Goal: Transaction & Acquisition: Book appointment/travel/reservation

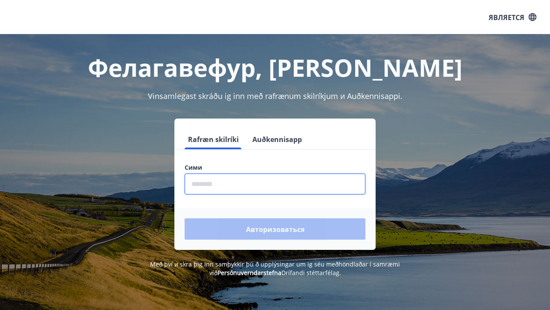
click at [211, 185] on input "phone" at bounding box center [275, 184] width 181 height 21
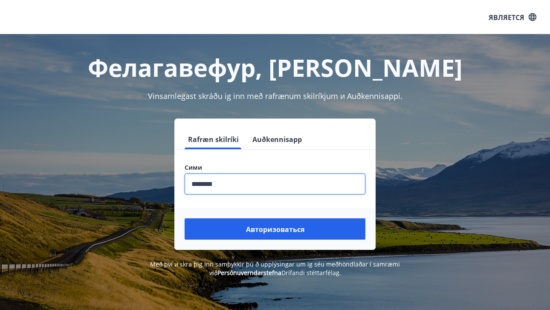
type input "********"
click at [185, 218] on button "Авторизоваться" at bounding box center [275, 228] width 181 height 21
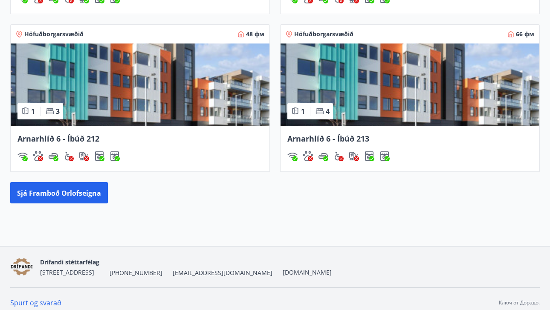
scroll to position [709, 0]
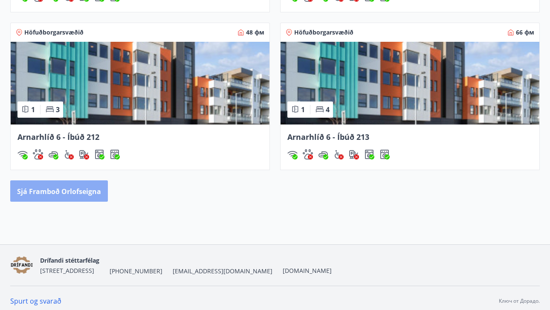
click at [88, 188] on font "Sjá framboð orlofseigna" at bounding box center [59, 191] width 84 height 9
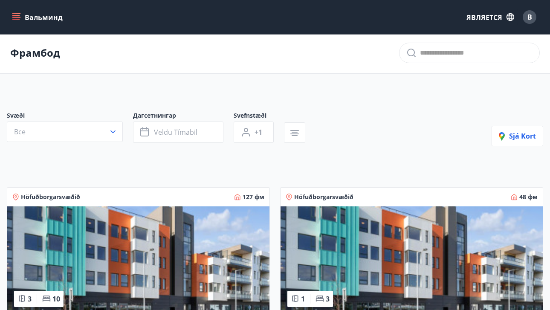
scroll to position [1, 0]
click at [118, 133] on button "Все" at bounding box center [65, 132] width 116 height 20
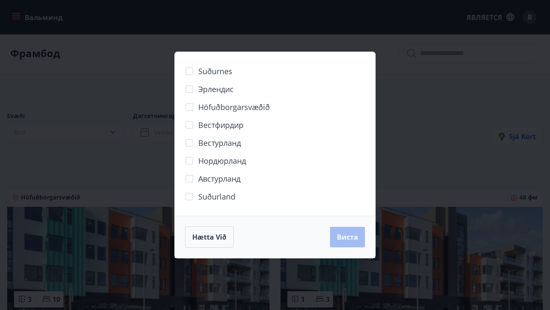
click at [427, 111] on div "Suðurnes Эрлендис Höfuðborgarsvæðið [GEOGRAPHIC_DATA] [GEOGRAPHIC_DATA] [GEOGRA…" at bounding box center [275, 155] width 550 height 310
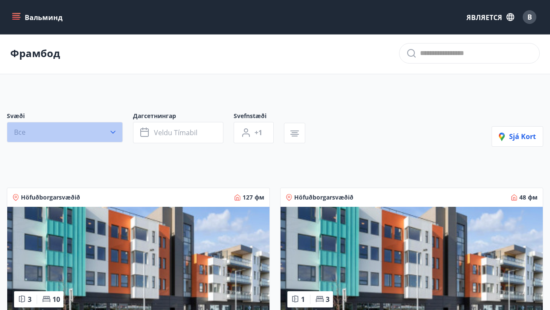
click at [115, 133] on icon "button" at bounding box center [113, 132] width 9 height 9
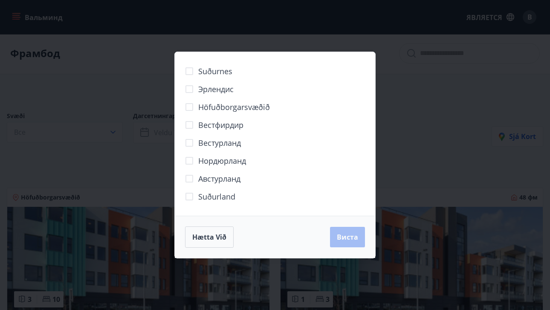
click at [437, 55] on div "Suðurnes Эрлендис Höfuðborgarsvæðið [GEOGRAPHIC_DATA] [GEOGRAPHIC_DATA] [GEOGRA…" at bounding box center [275, 155] width 550 height 310
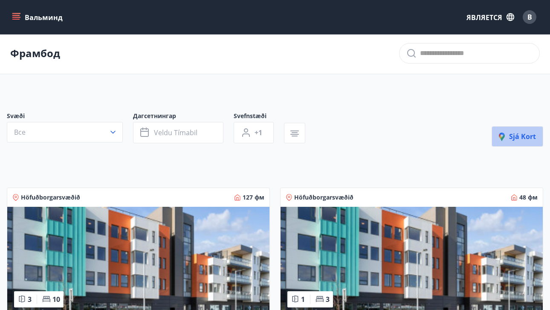
click at [509, 139] on icon "button" at bounding box center [504, 138] width 10 height 10
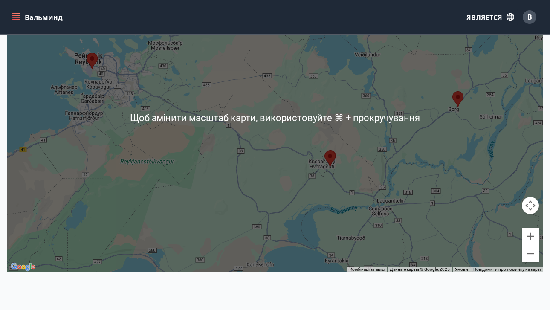
scroll to position [159, 0]
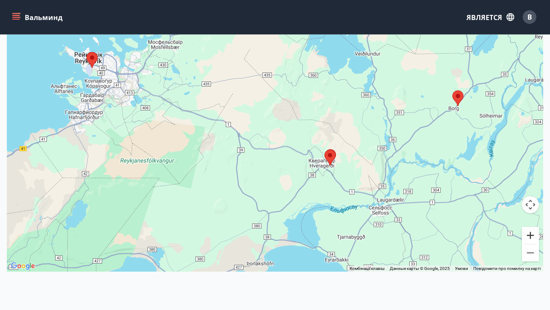
click at [530, 231] on button "Збільшити" at bounding box center [530, 235] width 17 height 17
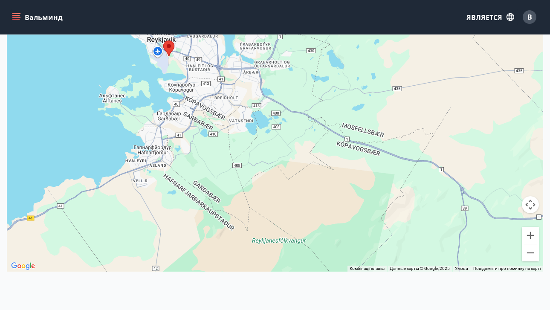
drag, startPoint x: 203, startPoint y: 152, endPoint x: 464, endPoint y: 190, distance: 263.7
click at [464, 190] on div at bounding box center [275, 117] width 536 height 310
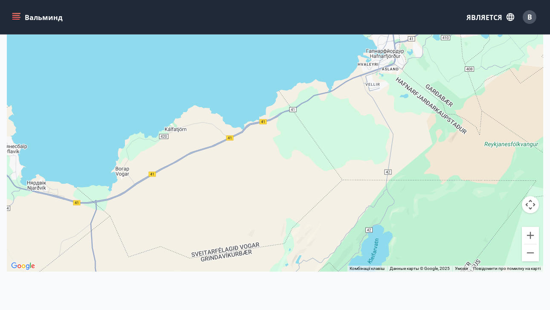
drag, startPoint x: 150, startPoint y: 229, endPoint x: 383, endPoint y: 130, distance: 252.8
click at [383, 130] on div at bounding box center [275, 117] width 536 height 310
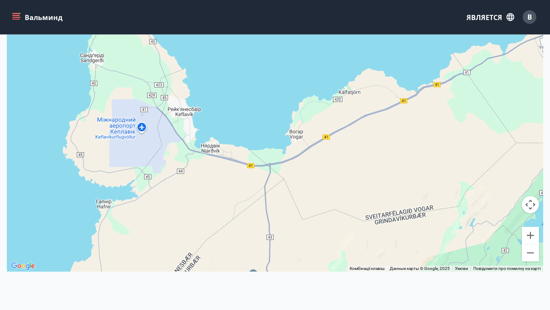
drag, startPoint x: 96, startPoint y: 151, endPoint x: 271, endPoint y: 113, distance: 179.0
click at [271, 113] on div at bounding box center [275, 117] width 536 height 310
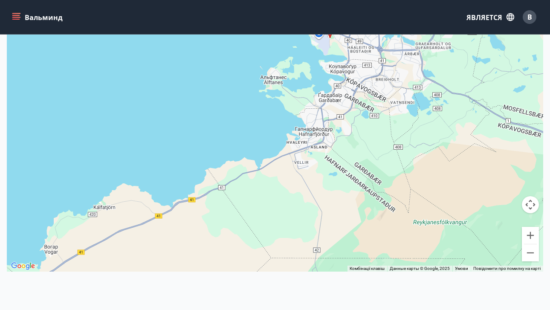
drag, startPoint x: 271, startPoint y: 113, endPoint x: 3, endPoint y: 234, distance: 294.2
click at [5, 234] on div "Корт Лока корти ← Перемістити ліворуч → Перемістити праворуч ↑ Перемістити вгор…" at bounding box center [275, 105] width 550 height 345
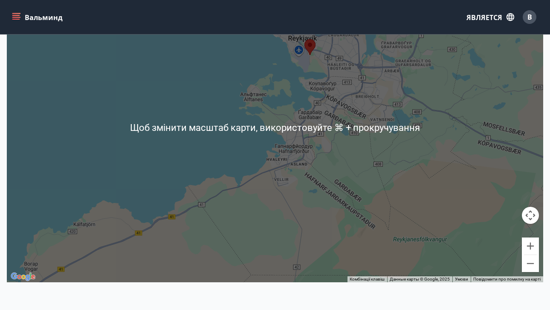
scroll to position [139, 0]
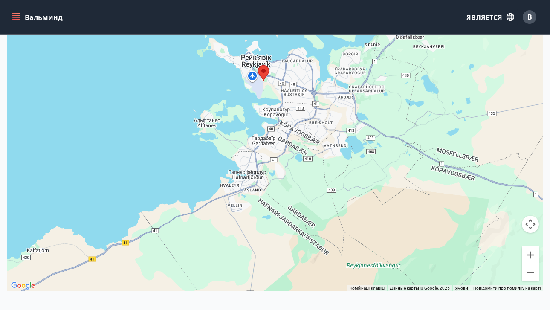
drag, startPoint x: 295, startPoint y: 120, endPoint x: 248, endPoint y: 139, distance: 50.8
click at [248, 139] on div at bounding box center [275, 136] width 536 height 310
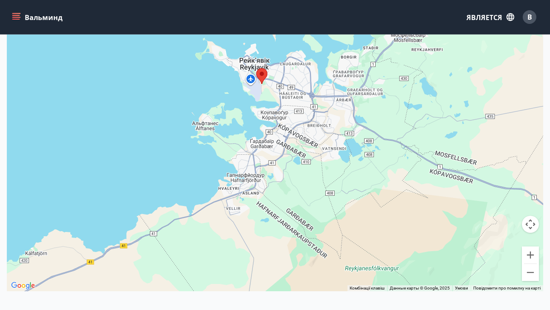
click at [256, 68] on area at bounding box center [256, 68] width 0 height 0
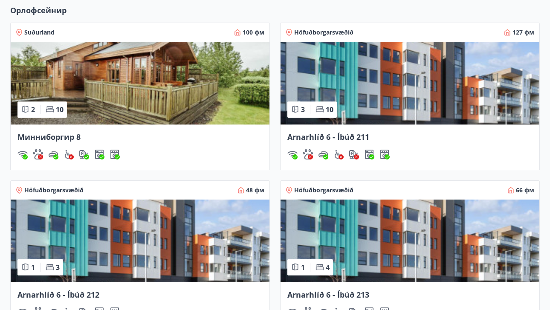
scroll to position [549, 0]
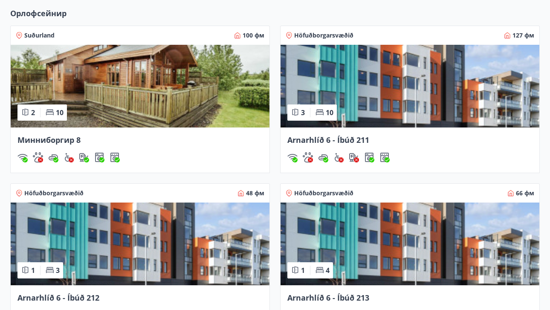
click at [339, 65] on img at bounding box center [410, 86] width 259 height 83
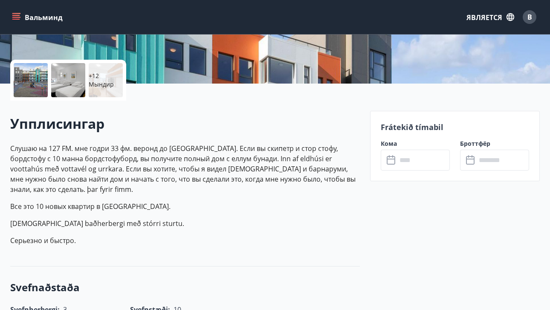
scroll to position [173, 0]
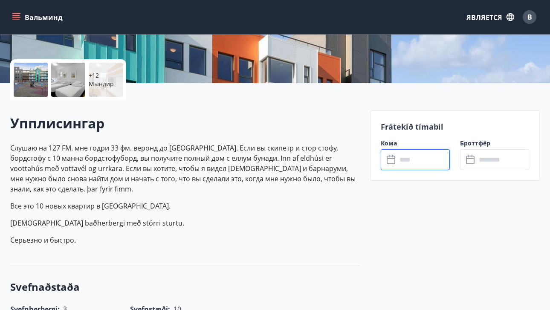
click at [412, 163] on input "text" at bounding box center [423, 159] width 53 height 21
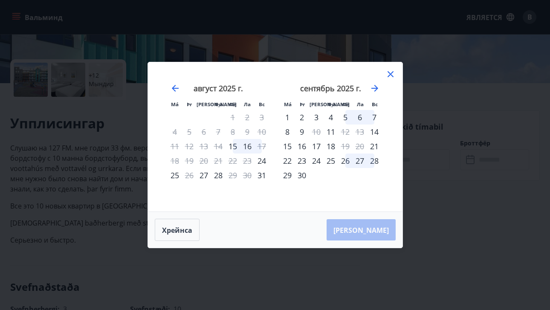
click at [392, 73] on icon at bounding box center [390, 74] width 10 height 10
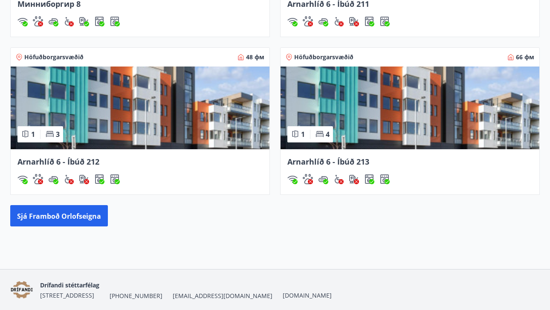
scroll to position [685, 0]
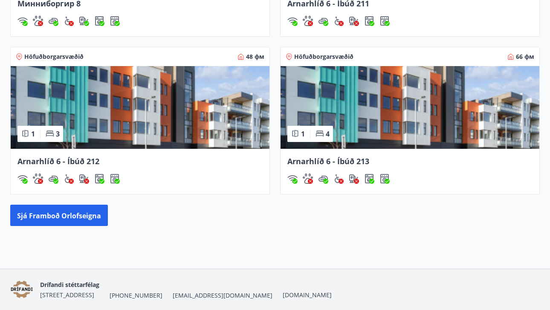
click at [161, 137] on img at bounding box center [140, 107] width 259 height 83
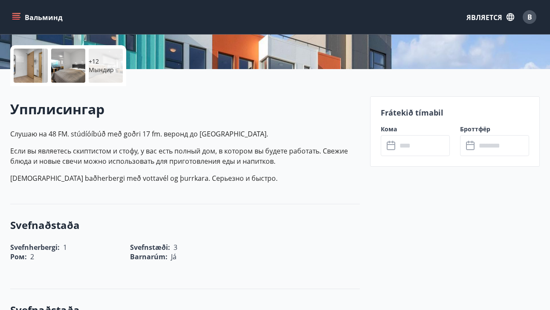
scroll to position [192, 0]
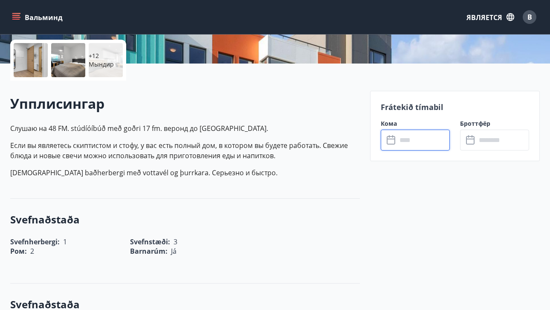
click at [420, 142] on input "text" at bounding box center [423, 140] width 53 height 21
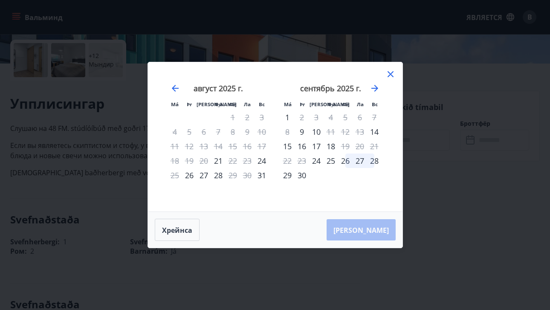
click at [319, 131] on font "10" at bounding box center [316, 132] width 9 height 10
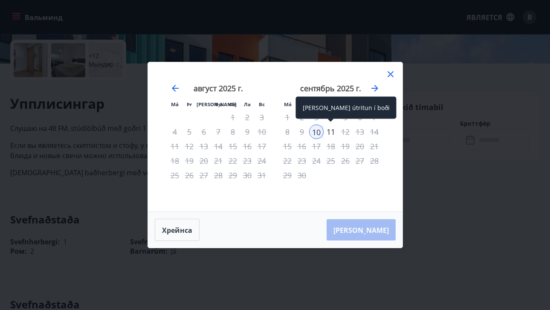
click at [332, 131] on font "11" at bounding box center [331, 132] width 9 height 10
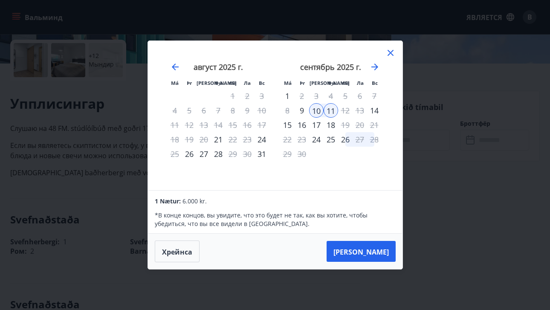
click at [391, 49] on icon at bounding box center [390, 53] width 10 height 10
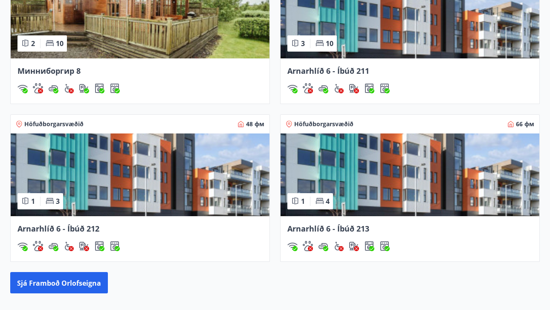
scroll to position [626, 0]
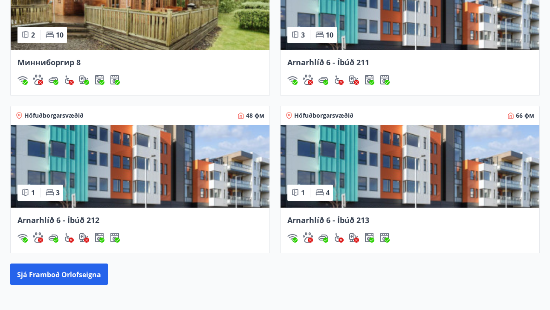
click at [330, 171] on img at bounding box center [410, 166] width 259 height 83
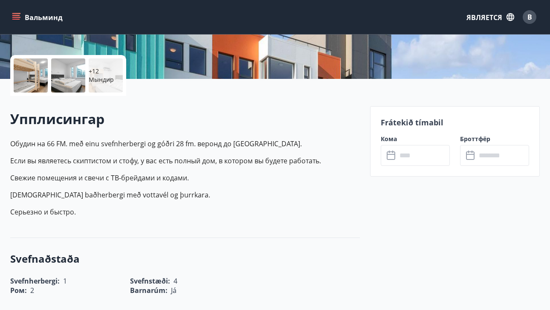
scroll to position [182, 0]
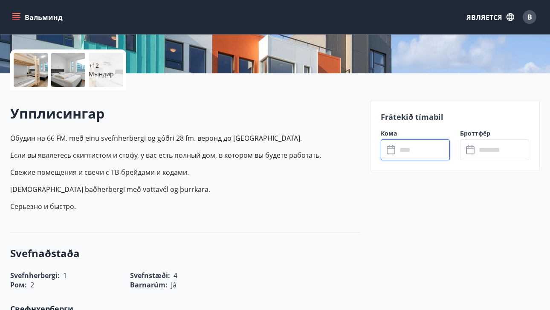
click at [411, 149] on input "text" at bounding box center [423, 149] width 53 height 21
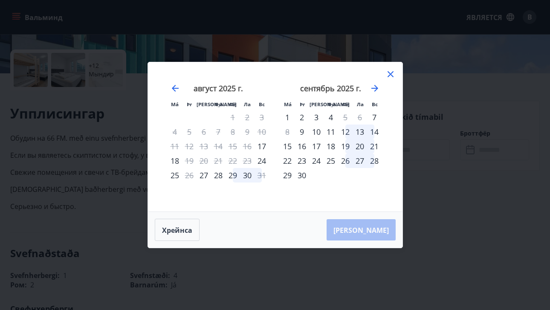
click at [248, 178] on font "30" at bounding box center [247, 175] width 9 height 10
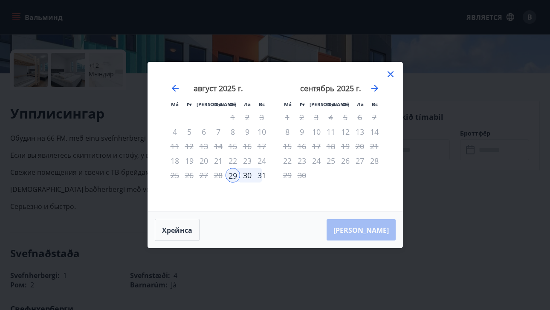
click at [248, 178] on font "30" at bounding box center [247, 175] width 9 height 10
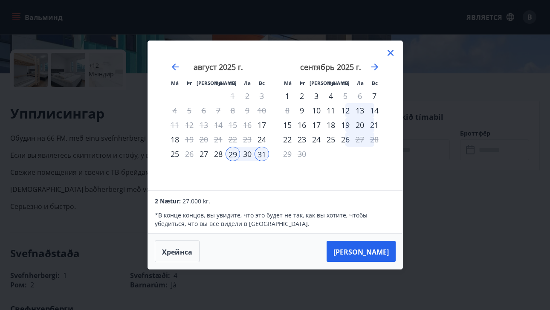
click at [245, 158] on font "30" at bounding box center [247, 154] width 9 height 10
click at [388, 53] on icon at bounding box center [390, 53] width 10 height 10
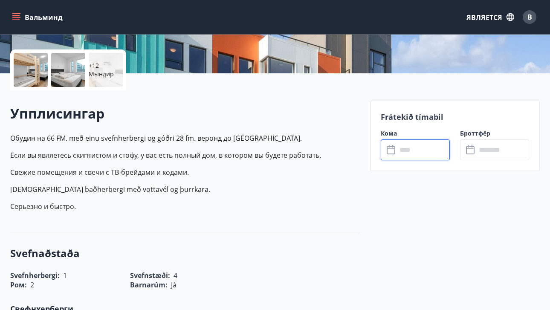
click at [408, 152] on input "text" at bounding box center [423, 149] width 53 height 21
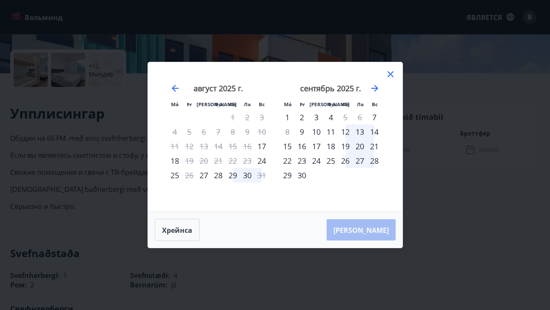
click at [234, 173] on div "29" at bounding box center [233, 175] width 14 height 14
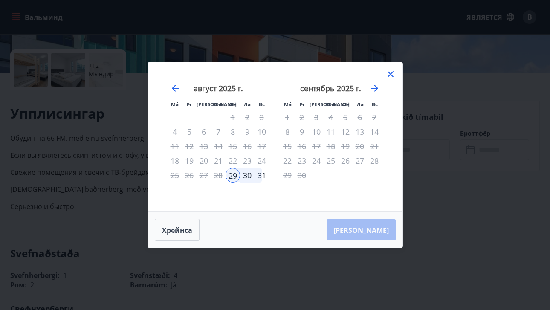
click at [248, 175] on font "30" at bounding box center [247, 175] width 9 height 10
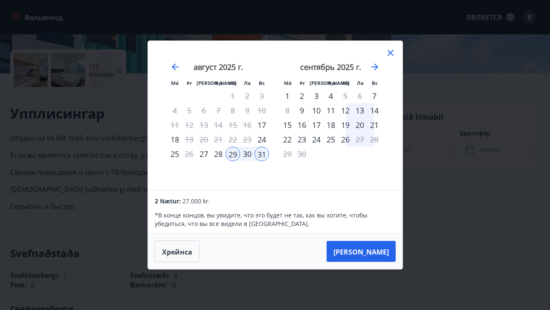
click at [247, 152] on font "30" at bounding box center [247, 154] width 9 height 10
click at [230, 154] on div "29" at bounding box center [233, 154] width 14 height 14
click at [387, 52] on icon at bounding box center [390, 53] width 10 height 10
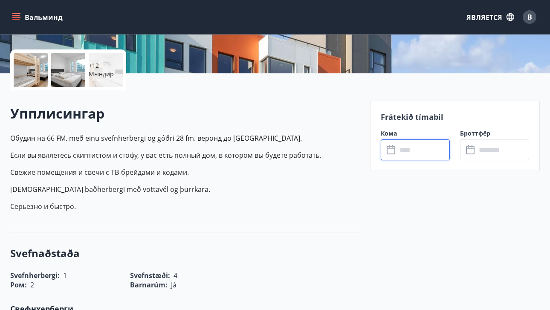
click at [437, 148] on input "text" at bounding box center [423, 149] width 53 height 21
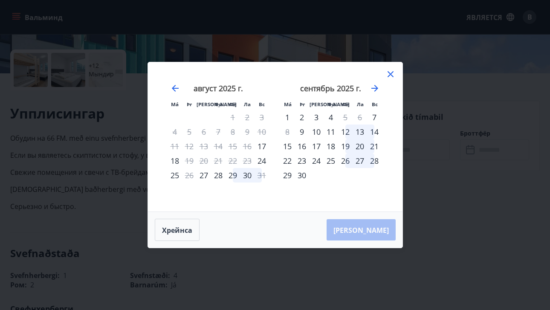
click at [232, 173] on font "29" at bounding box center [233, 175] width 9 height 10
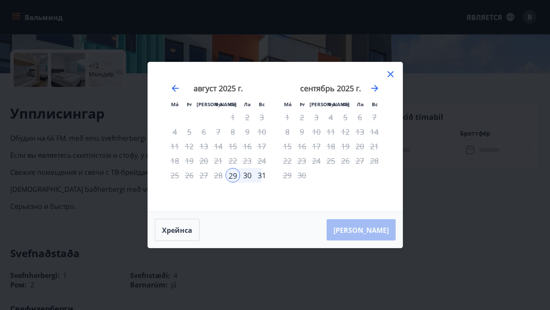
click at [373, 230] on div "[PERSON_NAME]" at bounding box center [275, 230] width 255 height 36
click at [389, 73] on icon at bounding box center [391, 74] width 6 height 6
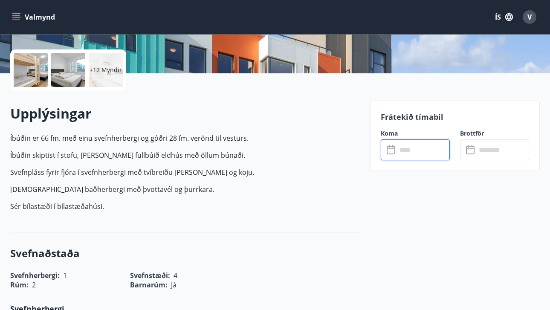
click at [426, 150] on input "text" at bounding box center [423, 149] width 53 height 21
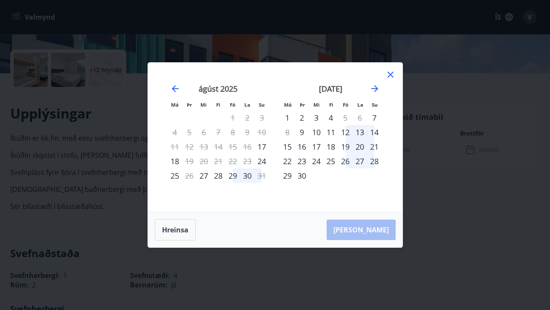
click at [426, 150] on div "Má Þr Mi Fi Fö La Su Má Þr Mi Fi Fö La Su [DATE] 1 2 3 4 5 6 7 8 9 10 11 12 13 …" at bounding box center [275, 155] width 550 height 310
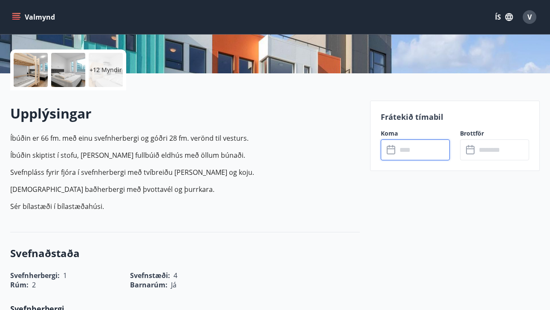
click at [500, 16] on button "ÍS" at bounding box center [503, 16] width 27 height 15
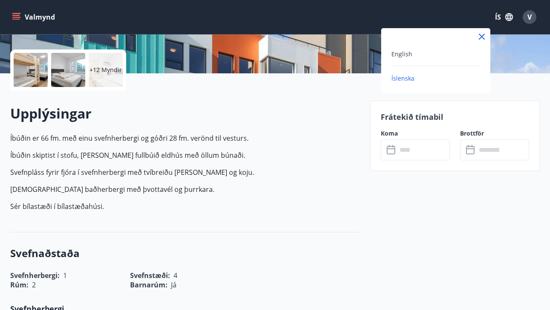
click at [431, 57] on div "English" at bounding box center [435, 54] width 89 height 10
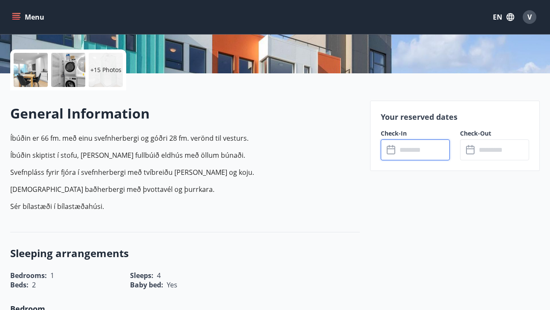
click at [417, 150] on input "text" at bounding box center [423, 149] width 53 height 21
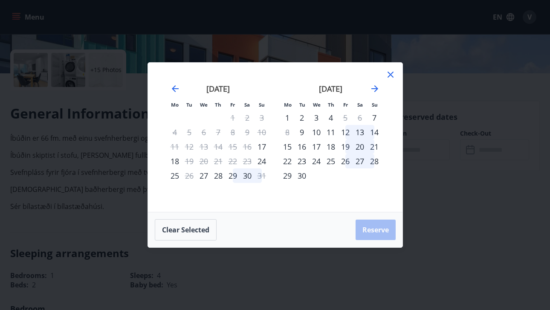
click at [234, 173] on div "29" at bounding box center [233, 175] width 14 height 14
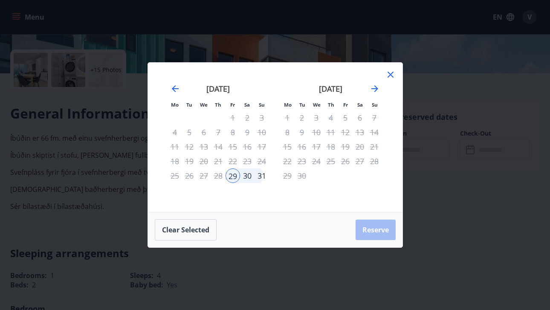
click at [248, 177] on div "30" at bounding box center [247, 175] width 14 height 14
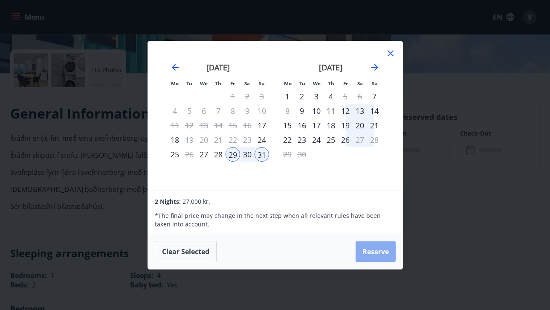
click at [372, 248] on button "Reserve" at bounding box center [376, 251] width 40 height 20
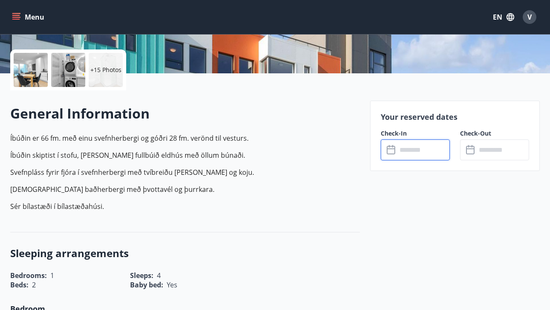
type input "******"
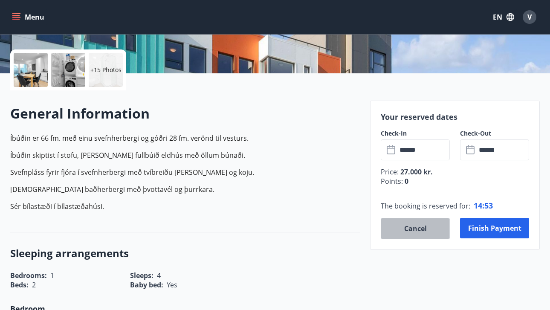
click at [417, 232] on button "Cancel" at bounding box center [415, 228] width 69 height 21
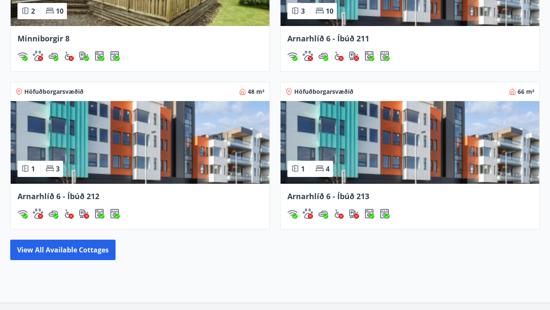
scroll to position [651, 0]
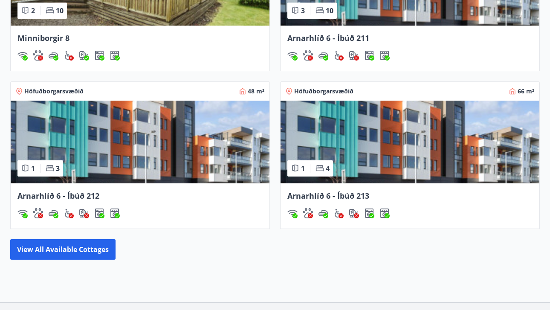
click at [247, 144] on img at bounding box center [140, 142] width 259 height 83
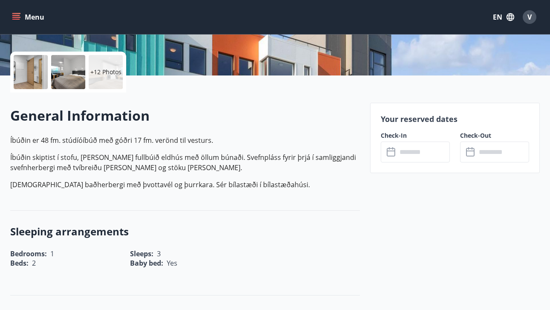
scroll to position [197, 0]
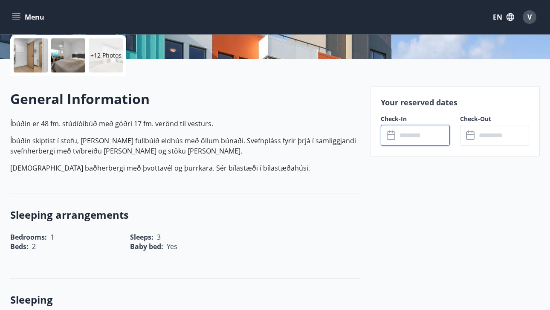
click at [430, 137] on input "text" at bounding box center [423, 135] width 53 height 21
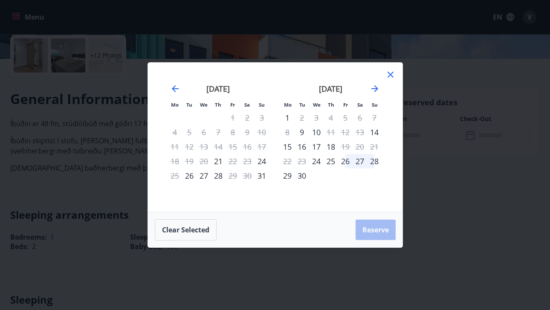
click at [390, 77] on icon at bounding box center [390, 74] width 10 height 10
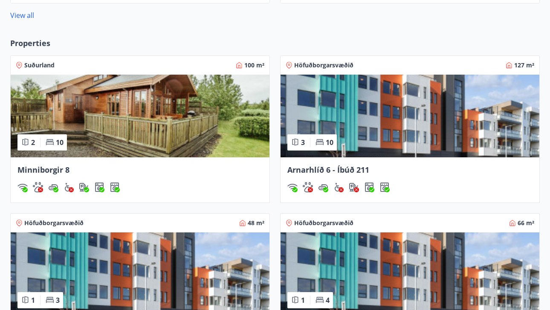
scroll to position [518, 0]
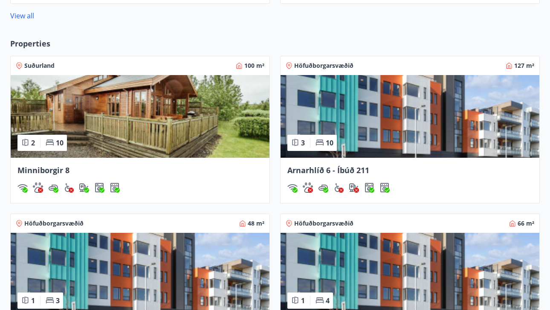
click at [208, 122] on img at bounding box center [140, 116] width 259 height 83
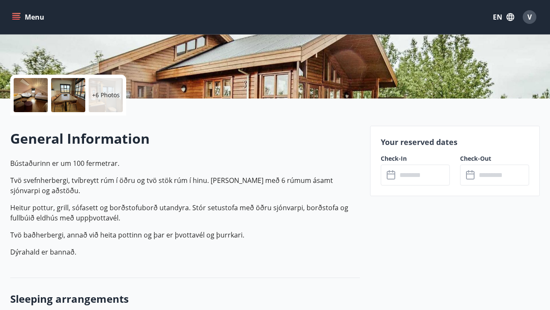
scroll to position [163, 0]
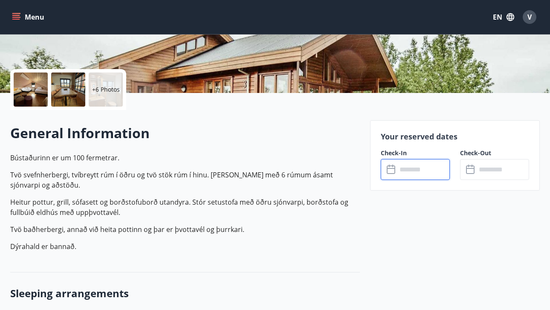
click at [411, 165] on input "text" at bounding box center [423, 169] width 53 height 21
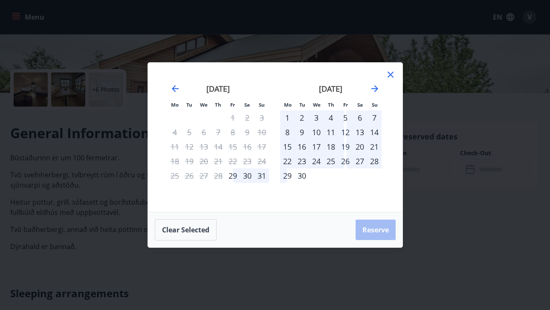
click at [320, 134] on div "10" at bounding box center [316, 132] width 14 height 14
click at [332, 133] on div "11" at bounding box center [331, 132] width 14 height 14
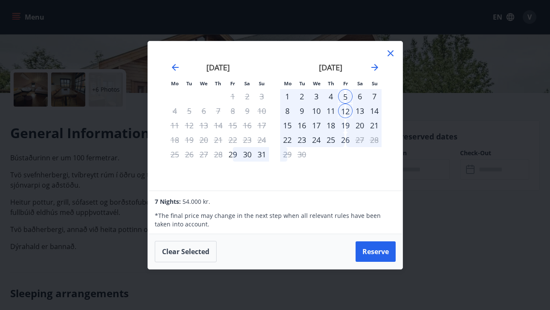
click at [360, 95] on div "6" at bounding box center [360, 96] width 14 height 14
click at [393, 54] on icon at bounding box center [390, 53] width 10 height 10
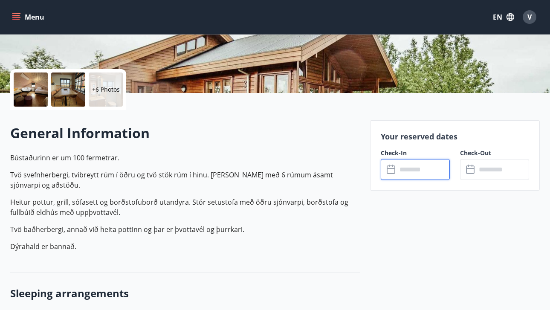
click at [410, 160] on input "text" at bounding box center [423, 169] width 53 height 21
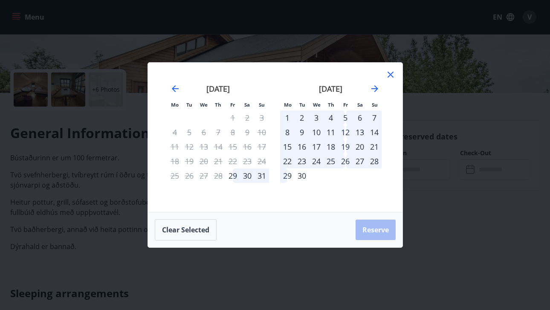
click at [317, 135] on div "10" at bounding box center [316, 132] width 14 height 14
click at [332, 131] on div "11" at bounding box center [331, 132] width 14 height 14
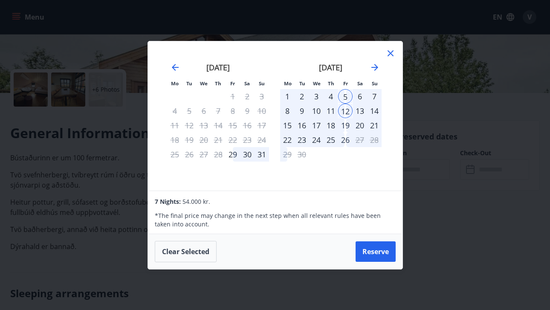
click at [293, 110] on div "8" at bounding box center [287, 111] width 14 height 14
click at [388, 52] on icon at bounding box center [390, 53] width 10 height 10
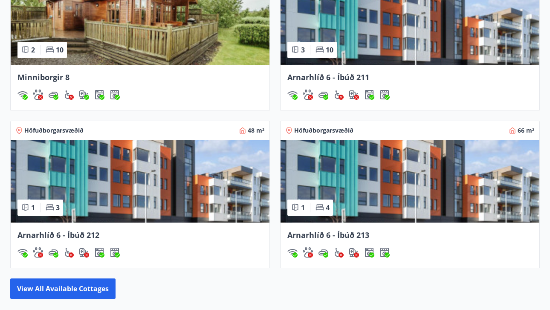
scroll to position [617, 0]
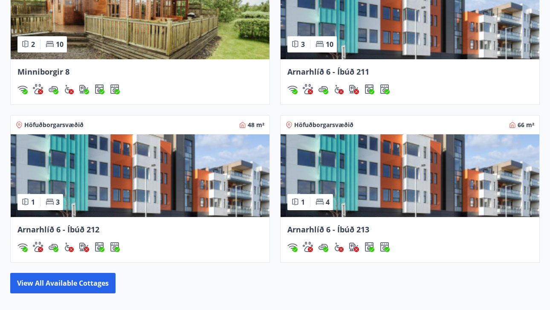
click at [379, 188] on img at bounding box center [410, 175] width 259 height 83
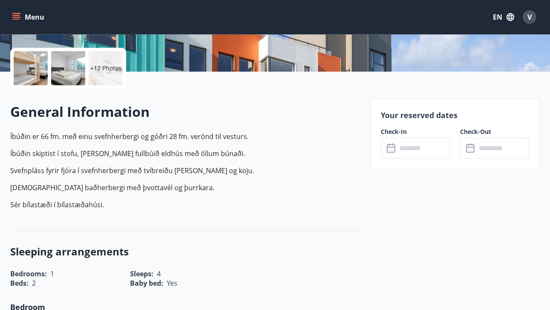
scroll to position [188, 0]
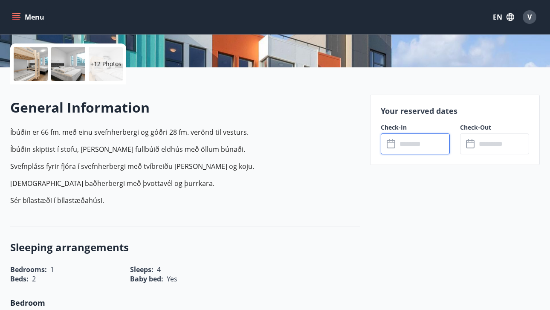
click at [419, 144] on input "text" at bounding box center [423, 143] width 53 height 21
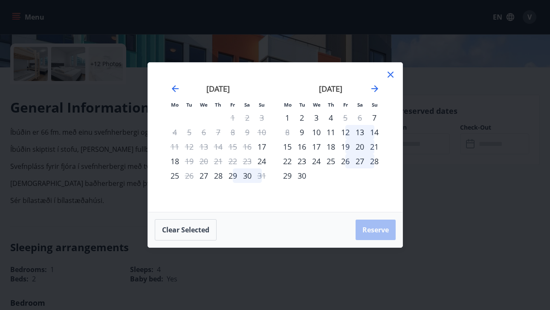
click at [316, 132] on div "10" at bounding box center [316, 132] width 14 height 14
click at [330, 131] on div "11" at bounding box center [331, 132] width 14 height 14
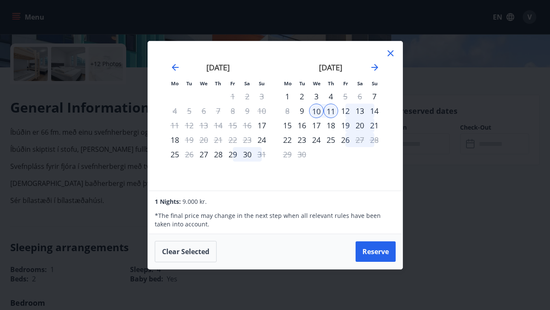
click at [234, 154] on div "29" at bounding box center [233, 154] width 14 height 14
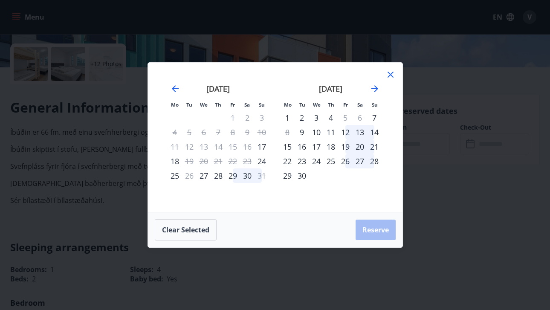
click at [244, 177] on div "30" at bounding box center [247, 175] width 14 height 14
click at [239, 177] on div "29" at bounding box center [233, 175] width 14 height 14
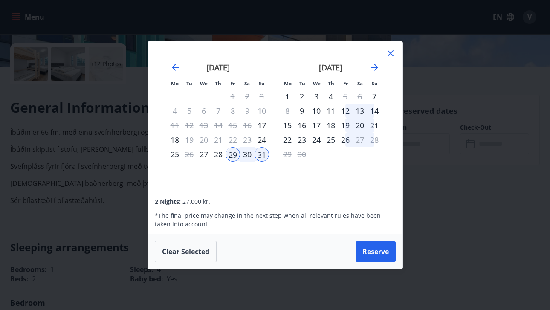
click at [387, 52] on icon at bounding box center [390, 53] width 10 height 10
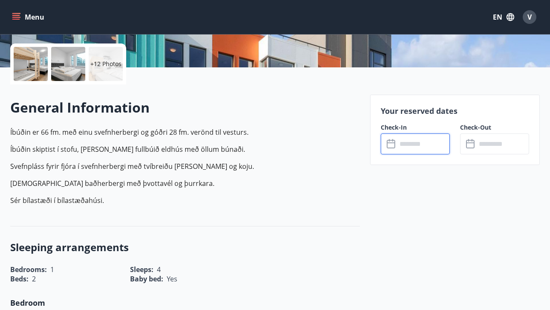
click at [407, 148] on input "text" at bounding box center [423, 143] width 53 height 21
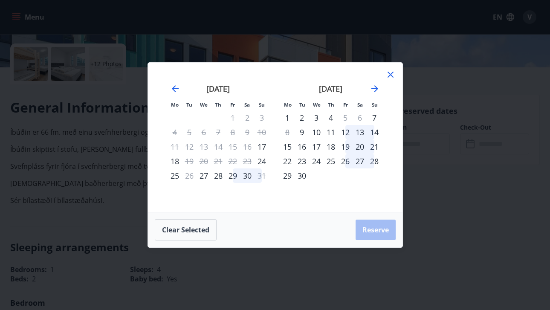
click at [234, 175] on div "29" at bounding box center [233, 175] width 14 height 14
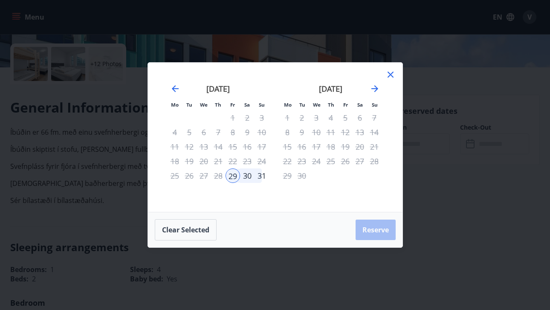
click at [247, 176] on div "30" at bounding box center [247, 175] width 14 height 14
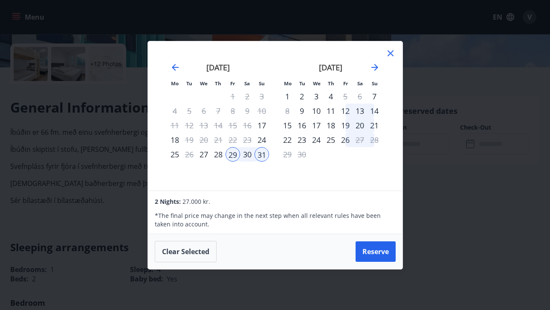
click at [249, 157] on div "30" at bounding box center [247, 154] width 14 height 14
click at [190, 249] on button "Clear selected" at bounding box center [186, 251] width 62 height 21
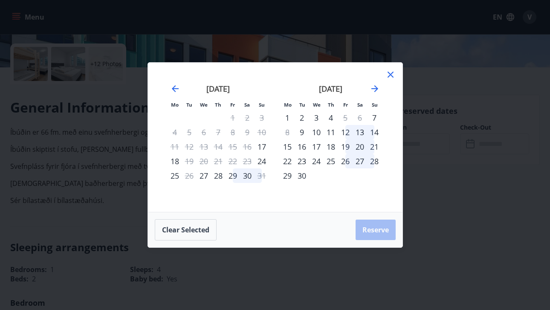
click at [220, 174] on div "28" at bounding box center [218, 175] width 14 height 14
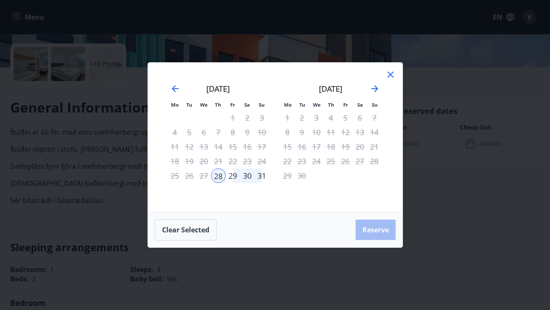
click at [246, 177] on div "30" at bounding box center [247, 175] width 14 height 14
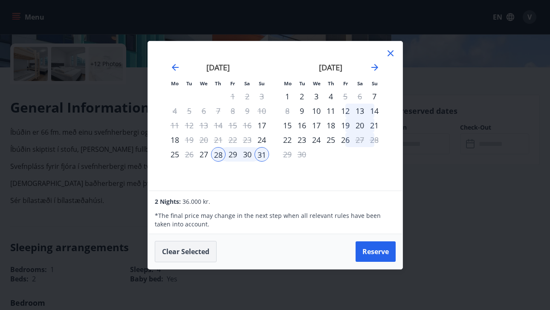
click at [187, 248] on button "Clear selected" at bounding box center [186, 251] width 62 height 21
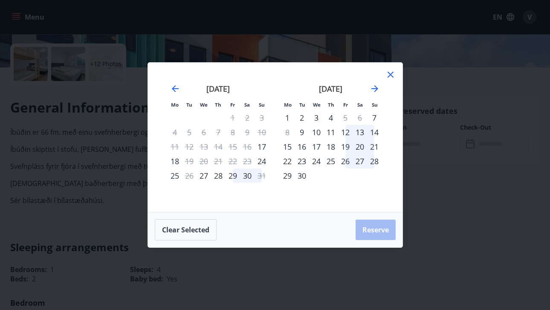
click at [234, 176] on div "29" at bounding box center [233, 175] width 14 height 14
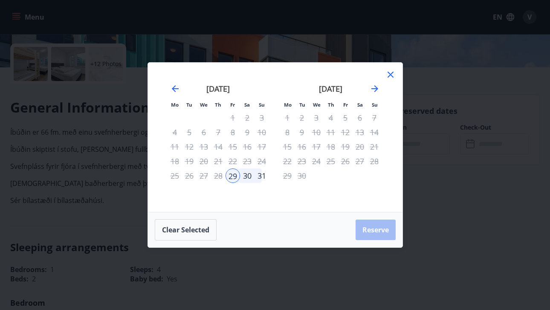
click at [245, 174] on div "30" at bounding box center [247, 175] width 14 height 14
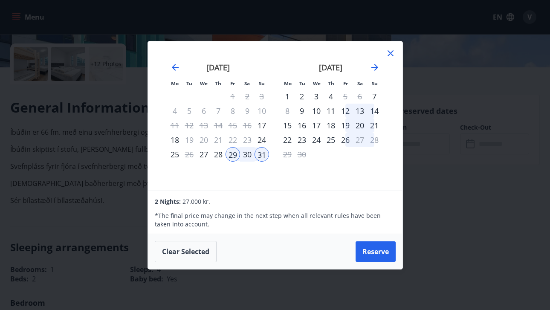
click at [389, 51] on icon at bounding box center [391, 53] width 6 height 6
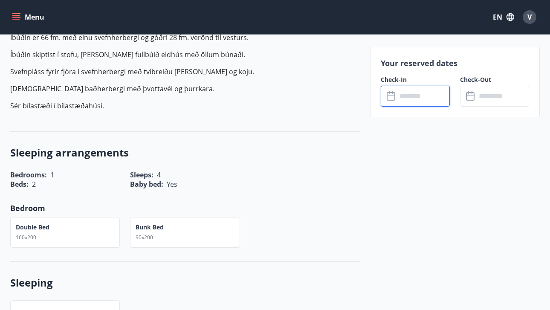
scroll to position [284, 0]
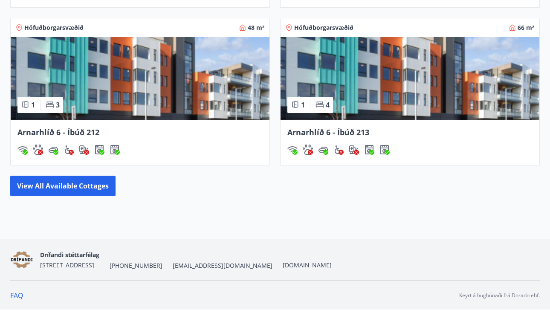
scroll to position [714, 0]
drag, startPoint x: 400, startPoint y: 125, endPoint x: 389, endPoint y: 202, distance: 77.2
click at [389, 202] on div "Properties Suðurland 100 m² 2 10 Minniborgir 8 Höfuðborgarsvæðið 127 m² 3 10 Ar…" at bounding box center [275, 19] width 550 height 371
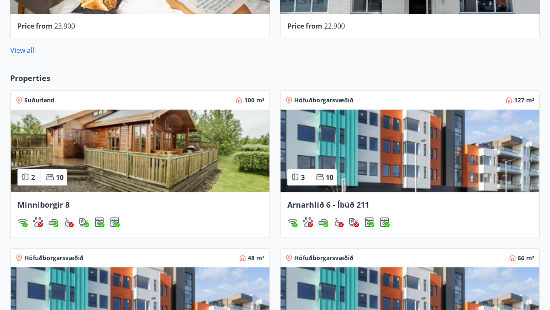
scroll to position [482, 0]
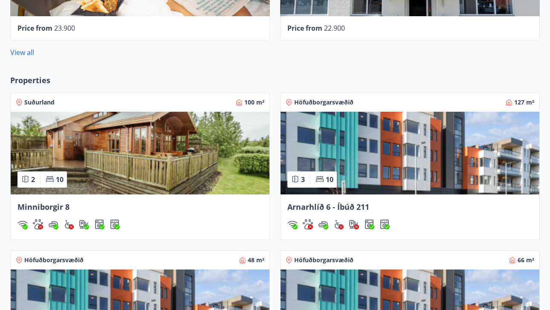
click at [397, 147] on img at bounding box center [410, 153] width 259 height 83
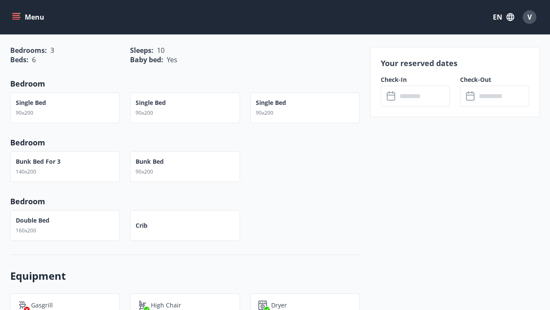
scroll to position [412, 0]
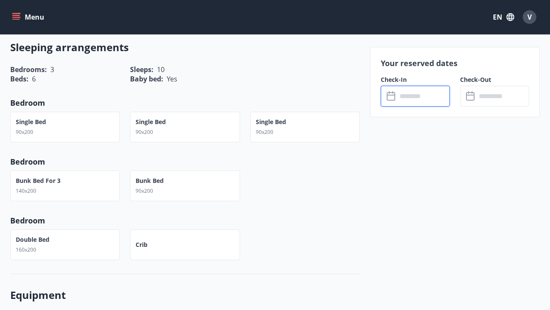
click at [403, 93] on input "text" at bounding box center [423, 96] width 53 height 21
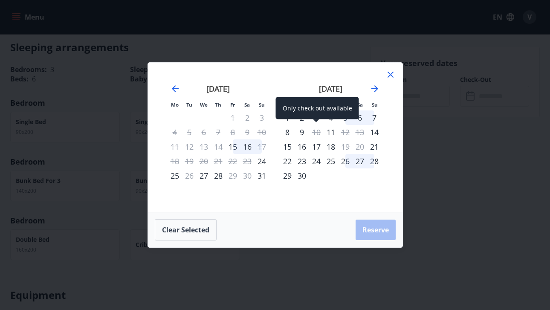
click at [316, 130] on div "10" at bounding box center [316, 132] width 14 height 14
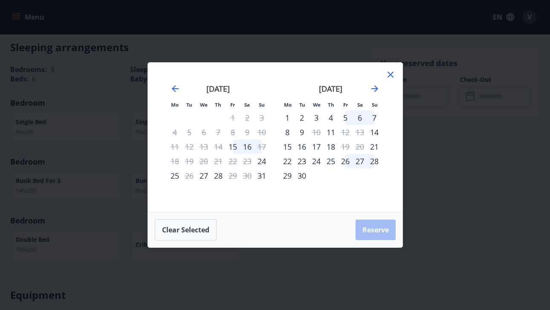
click at [390, 73] on icon at bounding box center [390, 74] width 10 height 10
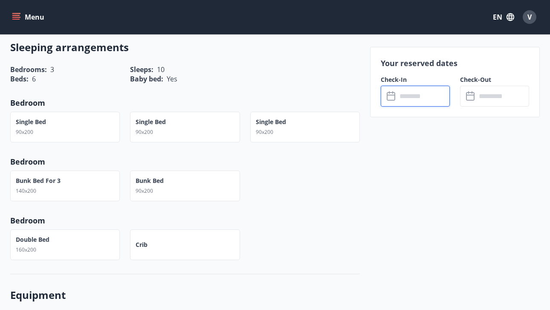
click at [436, 101] on input "text" at bounding box center [423, 96] width 53 height 21
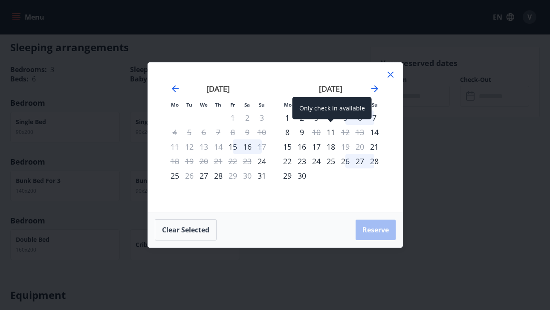
click at [332, 130] on div "11" at bounding box center [331, 132] width 14 height 14
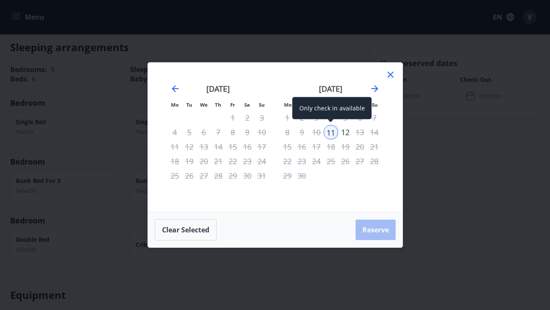
click at [330, 133] on div "11" at bounding box center [331, 132] width 14 height 14
click at [346, 134] on div "12" at bounding box center [345, 132] width 14 height 14
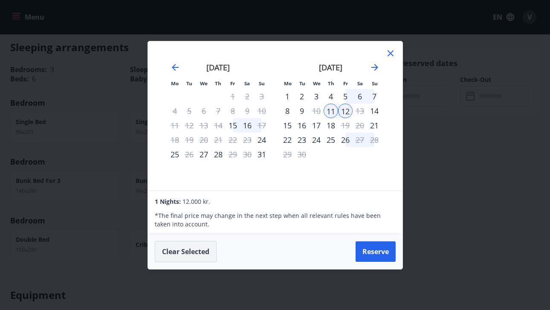
click at [188, 245] on button "Clear selected" at bounding box center [186, 251] width 62 height 21
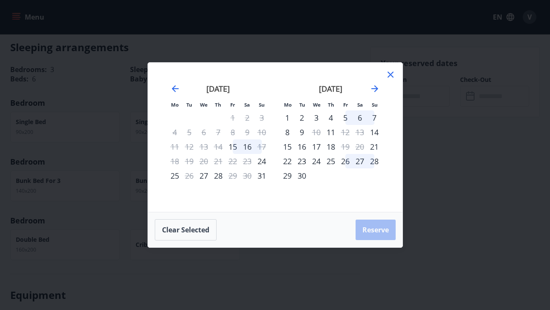
click at [392, 70] on icon at bounding box center [390, 74] width 10 height 10
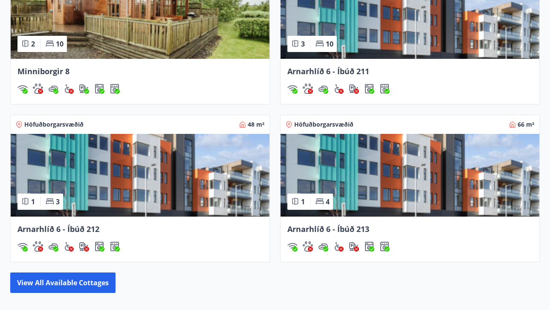
scroll to position [628, 0]
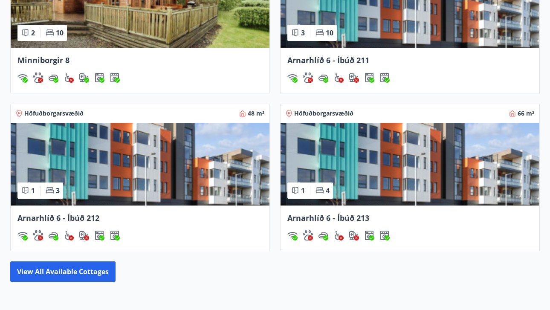
click at [165, 27] on img at bounding box center [140, 6] width 259 height 83
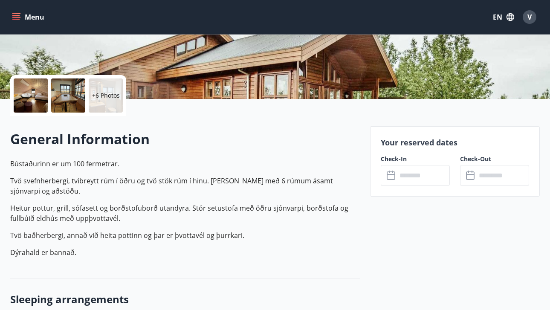
scroll to position [157, 0]
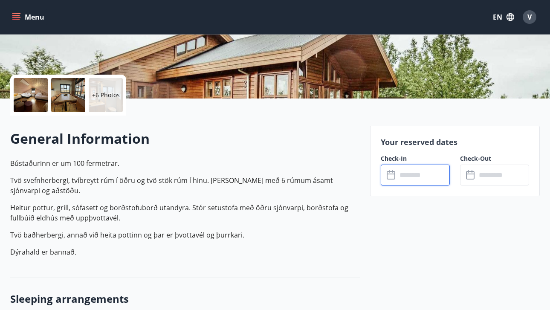
click at [413, 177] on input "text" at bounding box center [423, 175] width 53 height 21
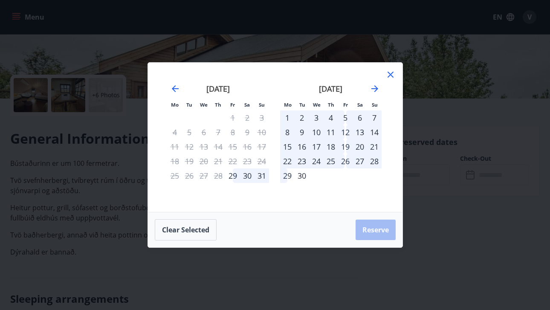
click at [321, 130] on div "10" at bounding box center [316, 132] width 14 height 14
click at [347, 130] on div "12" at bounding box center [345, 132] width 14 height 14
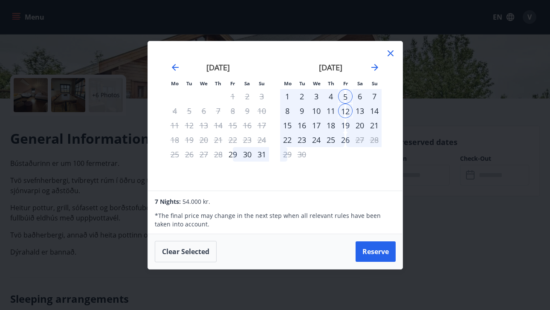
click at [318, 111] on div "10" at bounding box center [316, 111] width 14 height 14
click at [181, 248] on button "Clear selected" at bounding box center [186, 251] width 62 height 21
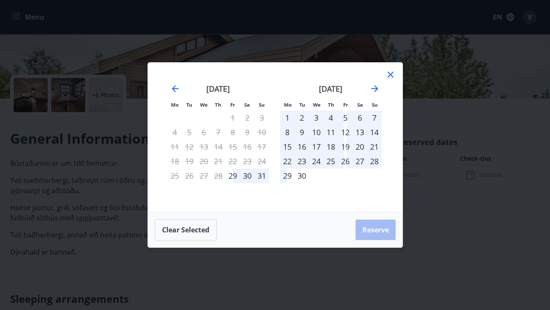
click at [317, 131] on div "10" at bounding box center [316, 132] width 14 height 14
click at [317, 133] on div "10" at bounding box center [316, 132] width 14 height 14
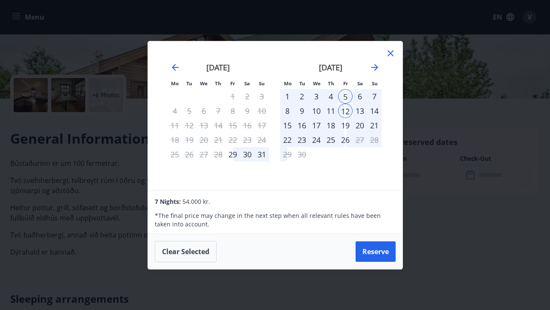
click at [389, 53] on icon at bounding box center [390, 53] width 10 height 10
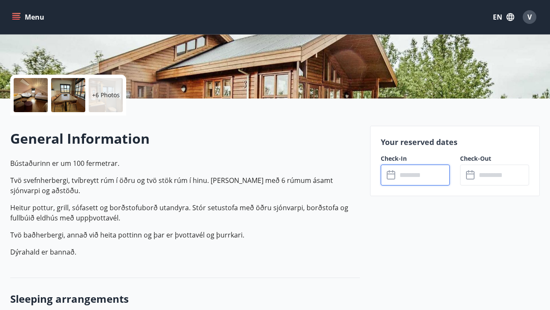
scroll to position [628, 0]
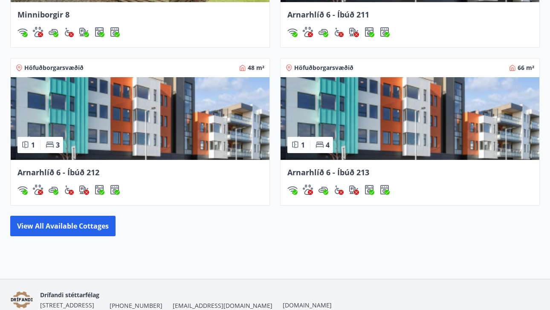
click at [145, 120] on img at bounding box center [140, 118] width 259 height 83
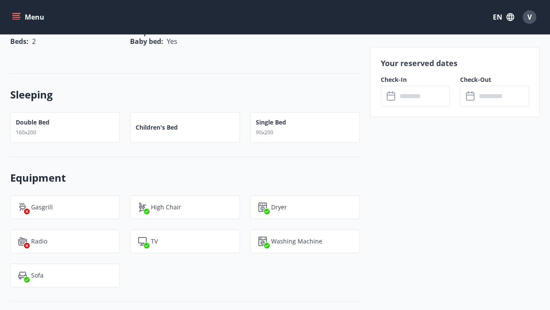
scroll to position [385, 0]
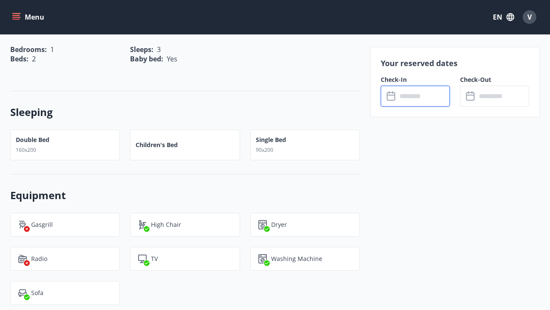
click at [415, 100] on input "text" at bounding box center [423, 96] width 53 height 21
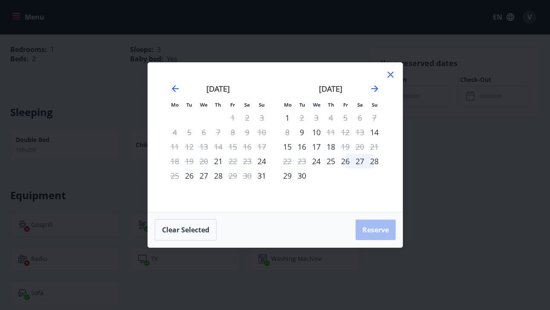
click at [388, 72] on icon at bounding box center [390, 74] width 10 height 10
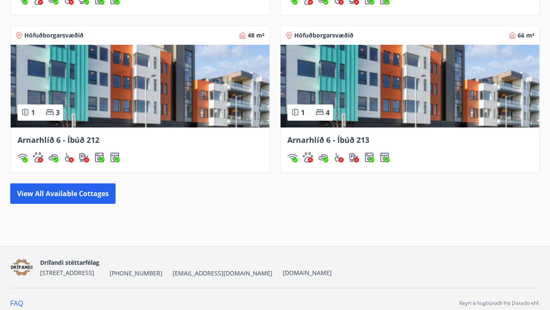
scroll to position [697, 0]
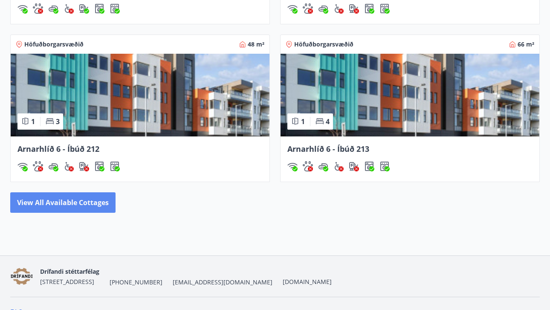
click at [87, 203] on button "View all available cottages" at bounding box center [62, 202] width 105 height 20
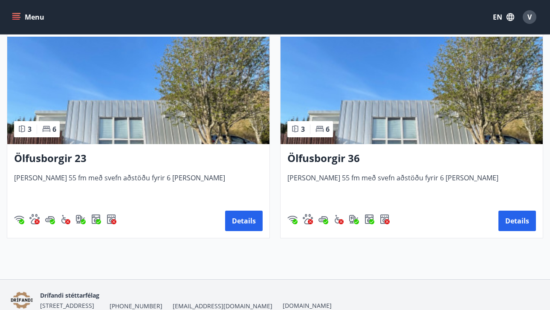
scroll to position [634, 0]
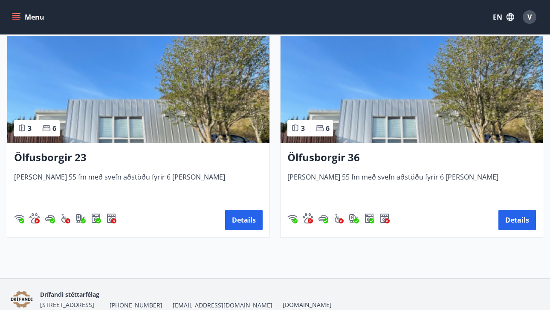
click at [187, 96] on img at bounding box center [138, 89] width 262 height 107
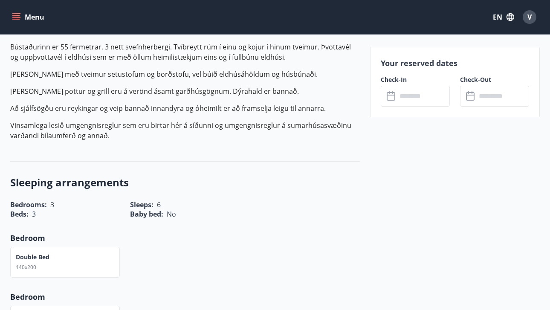
scroll to position [275, 0]
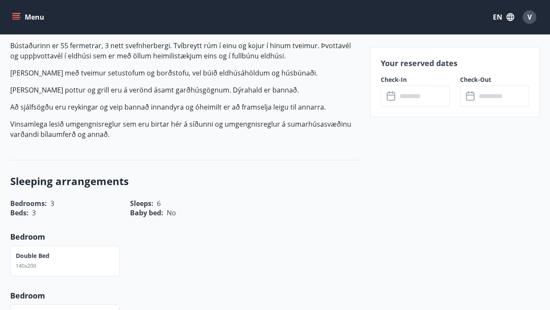
click at [408, 103] on input "text" at bounding box center [423, 96] width 53 height 21
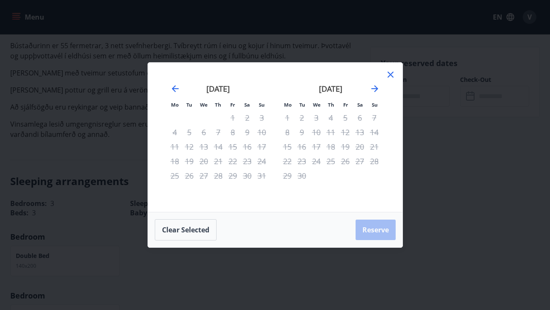
click at [240, 41] on div "Mo Tu We Th Fr Sa Su Mo Tu We Th Fr Sa Su [DATE] 1 2 3 4 5 6 7 8 9 10 11 12 13 …" at bounding box center [275, 155] width 550 height 310
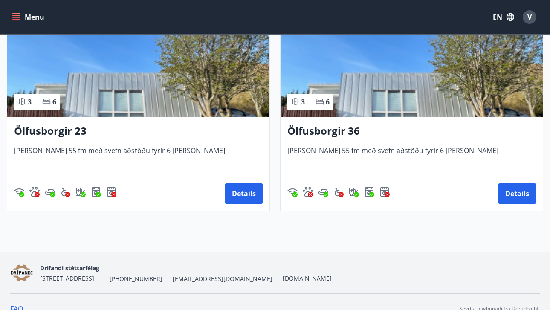
scroll to position [663, 0]
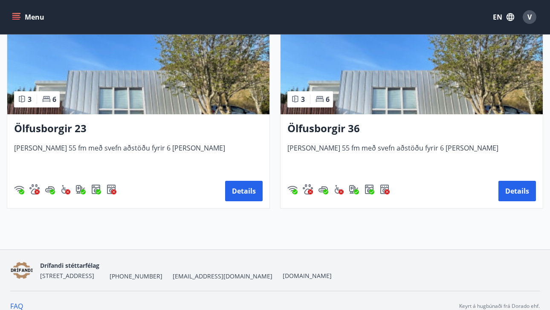
click at [377, 82] on img at bounding box center [412, 60] width 262 height 107
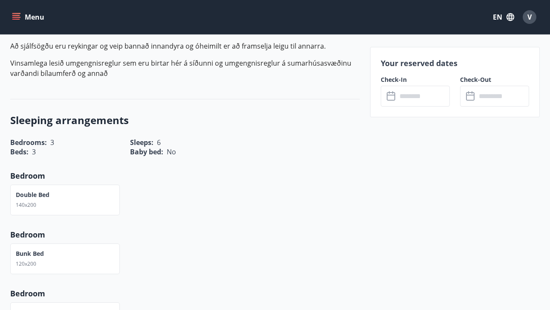
scroll to position [330, 0]
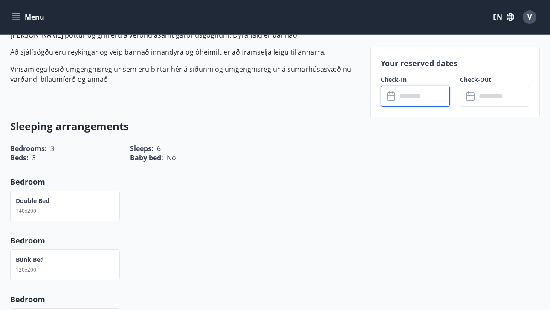
click at [415, 96] on input "text" at bounding box center [423, 96] width 53 height 21
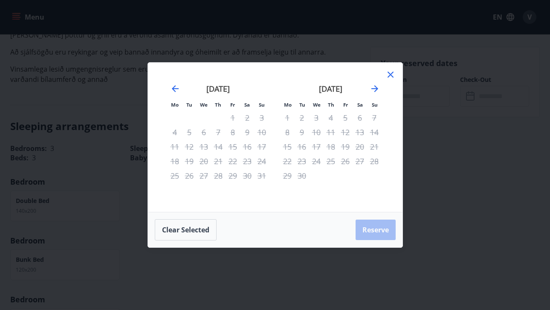
click at [253, 26] on div "Mo Tu We Th Fr Sa Su Mo Tu We Th Fr Sa Su [DATE] 1 2 3 4 5 6 7 8 9 10 11 12 13 …" at bounding box center [275, 155] width 550 height 310
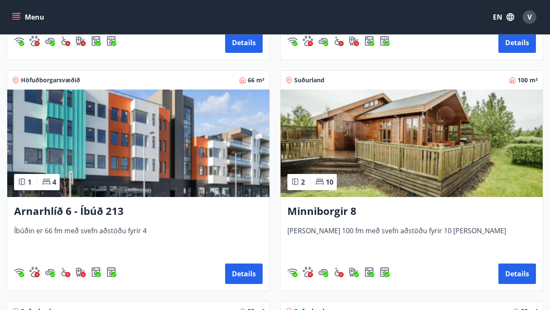
scroll to position [354, 0]
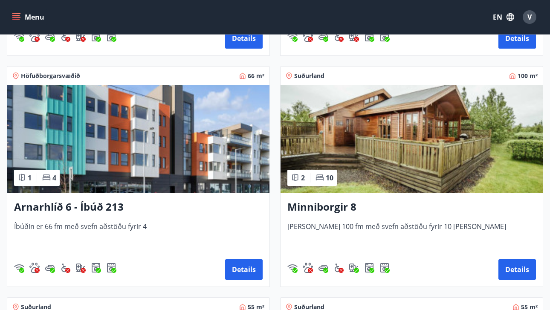
click at [142, 137] on img at bounding box center [138, 138] width 262 height 107
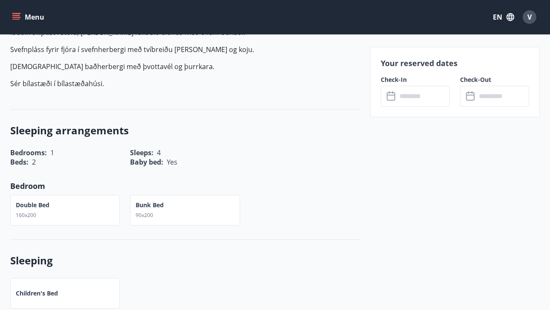
scroll to position [304, 0]
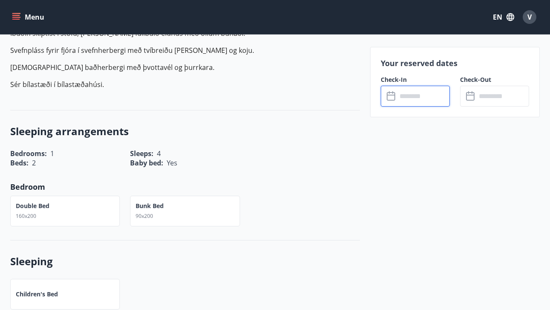
click at [428, 89] on input "text" at bounding box center [423, 96] width 53 height 21
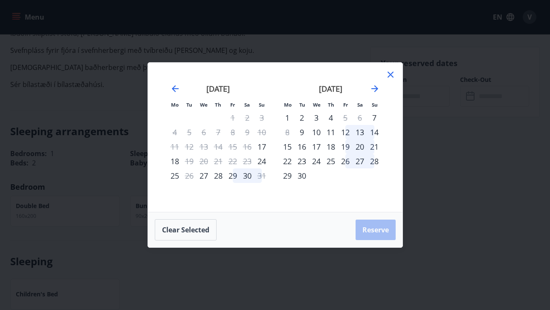
click at [234, 202] on div "Mo Tu We Th Fr Sa Su Mo Tu We Th Fr Sa Su [DATE] 1 2 3 4 5 6 7 8 9 10 11 12 13 …" at bounding box center [275, 137] width 255 height 149
click at [313, 134] on div "10" at bounding box center [316, 132] width 14 height 14
click at [328, 133] on div "11" at bounding box center [331, 132] width 14 height 14
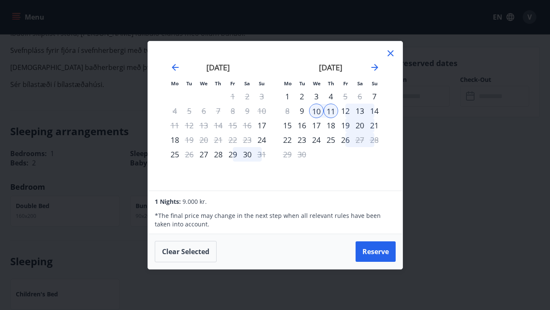
click at [390, 50] on icon at bounding box center [390, 53] width 10 height 10
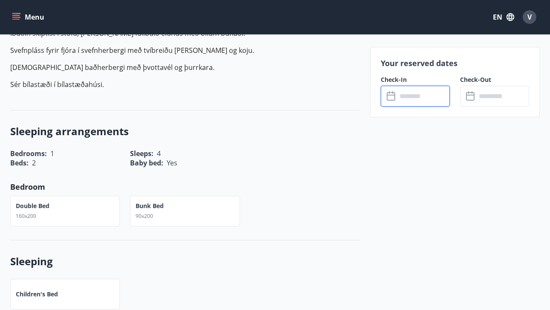
scroll to position [0, 0]
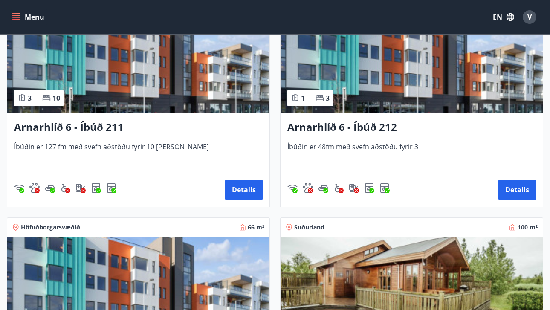
scroll to position [201, 0]
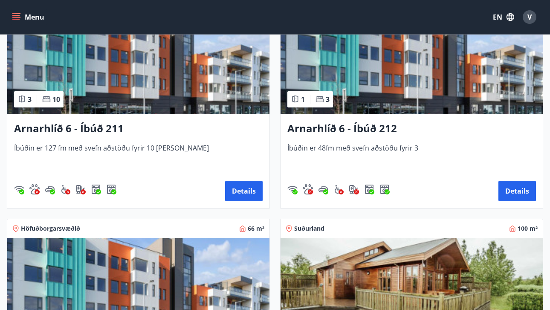
click at [348, 80] on img at bounding box center [412, 60] width 262 height 107
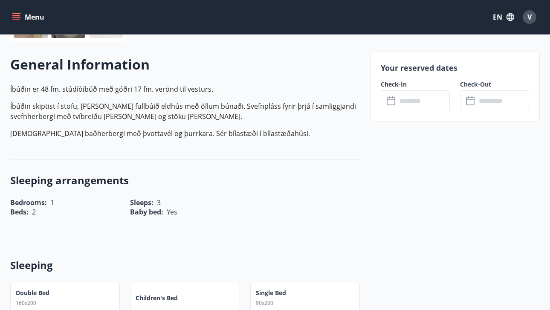
scroll to position [269, 0]
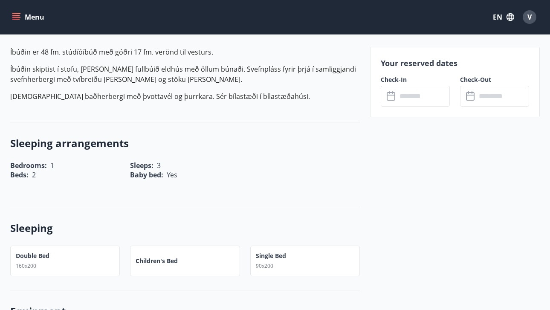
click at [398, 91] on input "text" at bounding box center [423, 96] width 53 height 21
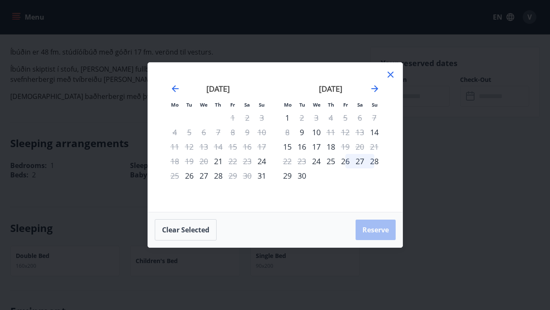
click at [315, 133] on div "10" at bounding box center [316, 132] width 14 height 14
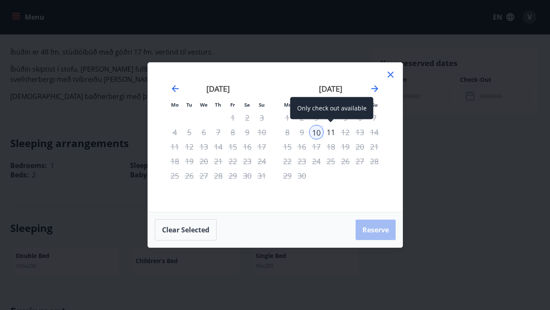
click at [335, 133] on div "11" at bounding box center [331, 132] width 14 height 14
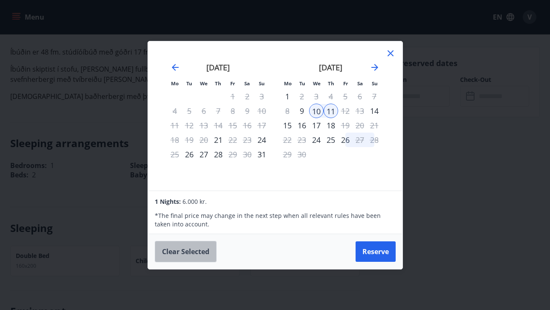
click at [168, 246] on button "Clear selected" at bounding box center [186, 251] width 62 height 21
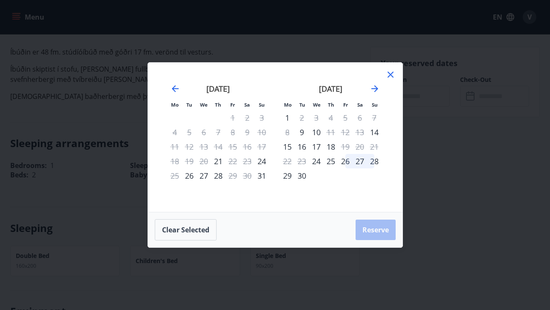
click at [315, 131] on div "10" at bounding box center [316, 132] width 14 height 14
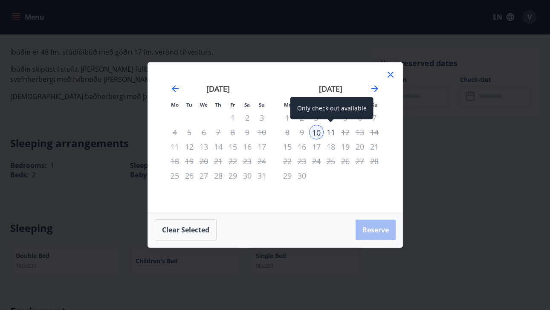
click at [327, 128] on div "11" at bounding box center [331, 132] width 14 height 14
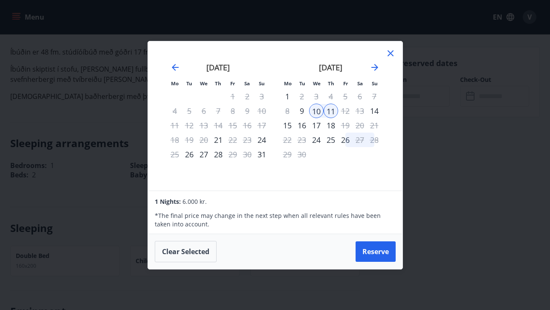
click at [391, 56] on icon at bounding box center [390, 53] width 10 height 10
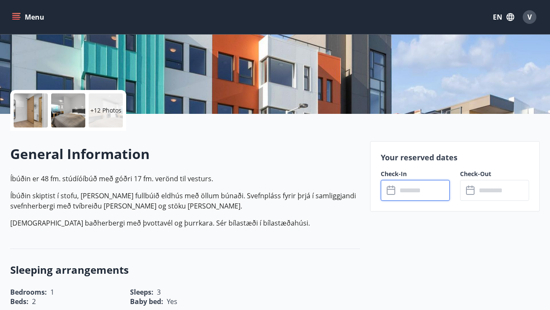
scroll to position [145, 0]
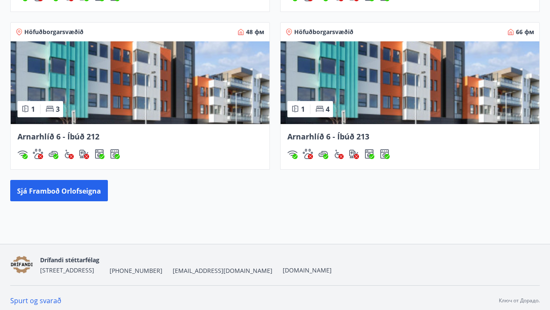
scroll to position [715, 0]
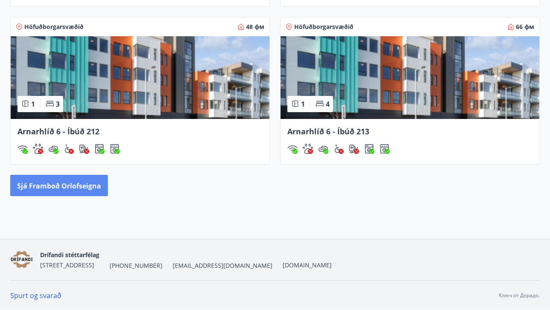
click at [83, 183] on font "Sjá framboð orlofseigna" at bounding box center [59, 185] width 84 height 9
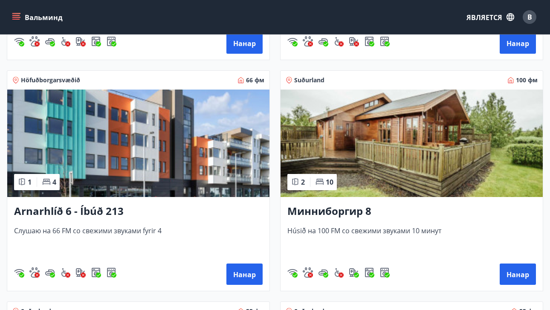
scroll to position [351, 0]
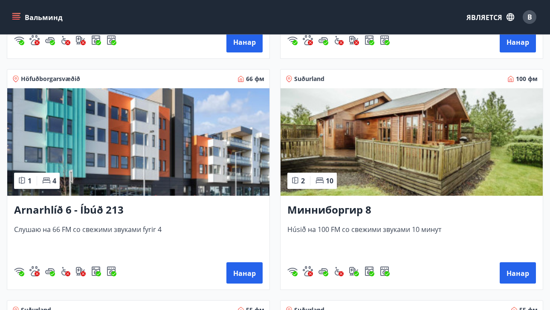
click at [359, 130] on img at bounding box center [412, 141] width 262 height 107
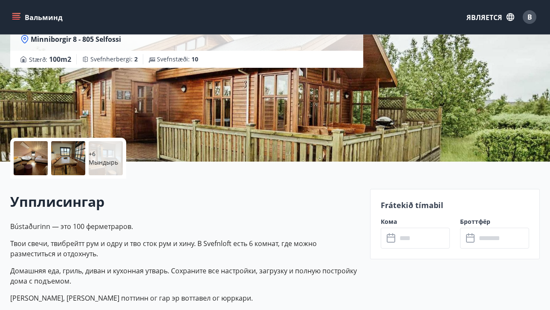
scroll to position [100, 0]
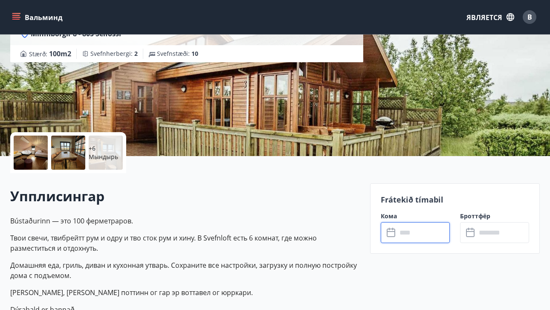
click at [399, 234] on input "text" at bounding box center [423, 232] width 53 height 21
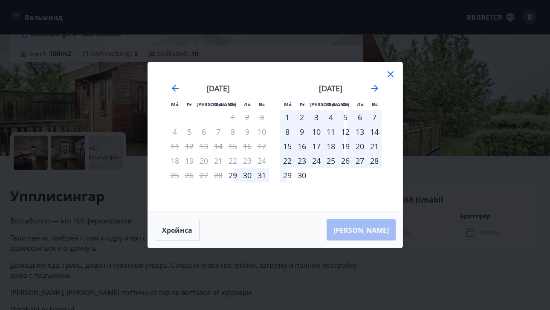
click at [318, 132] on font "10" at bounding box center [316, 132] width 9 height 10
click at [373, 128] on font "14" at bounding box center [374, 132] width 9 height 10
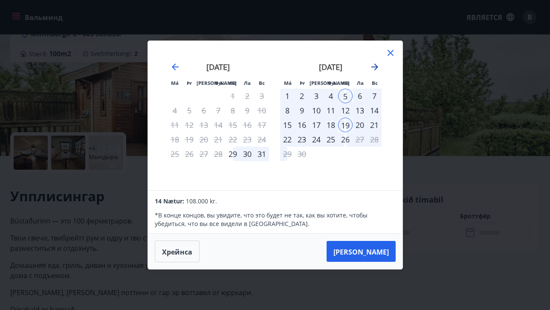
click at [371, 62] on icon "Перейдите вперед, чтобы перейти к следующему месяцу." at bounding box center [375, 67] width 10 height 10
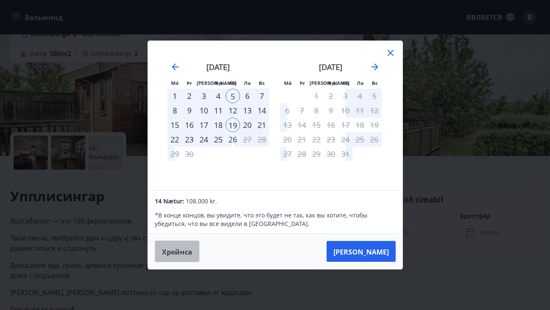
click at [171, 258] on button "Хрейнса" at bounding box center [177, 251] width 45 height 22
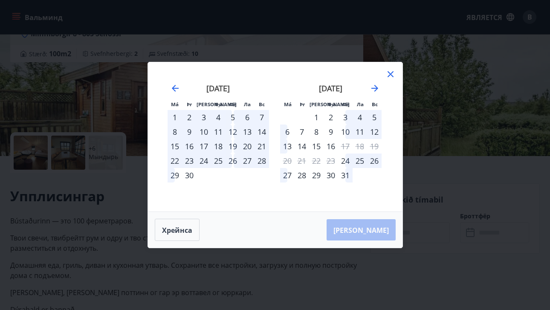
click at [317, 145] on font "15" at bounding box center [316, 146] width 9 height 10
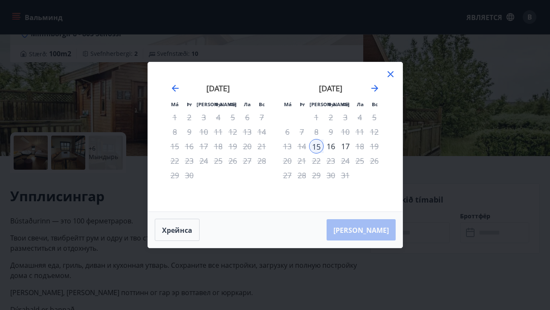
click at [332, 147] on font "16" at bounding box center [331, 146] width 9 height 10
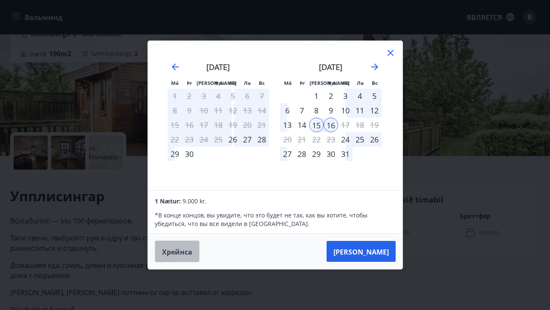
click at [171, 255] on font "Хрейнса" at bounding box center [177, 251] width 30 height 9
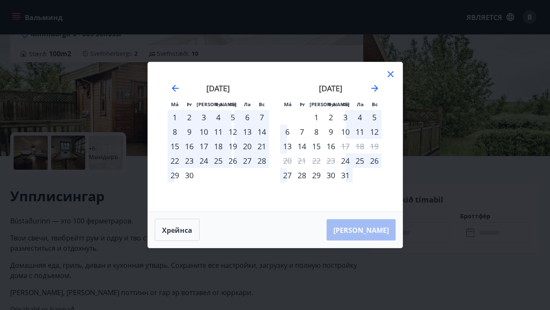
click at [186, 177] on font "30" at bounding box center [189, 175] width 9 height 10
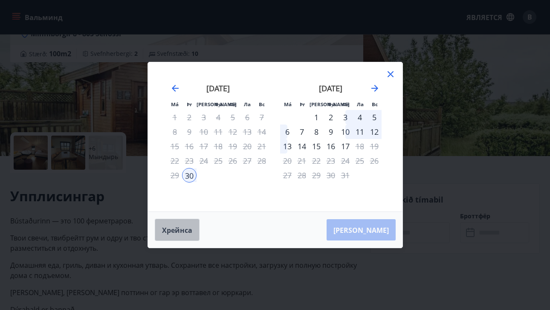
click at [172, 229] on font "Хрейнса" at bounding box center [177, 230] width 30 height 9
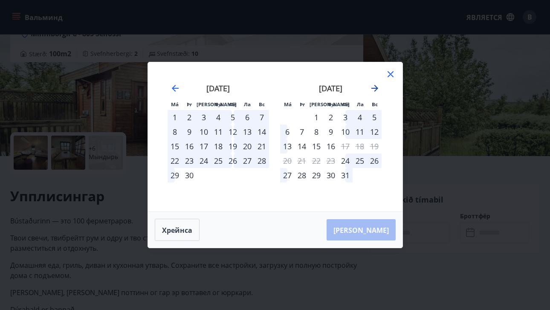
click at [374, 90] on icon "Перейдите вперед, чтобы перейти к следующему месяцу." at bounding box center [375, 88] width 10 height 10
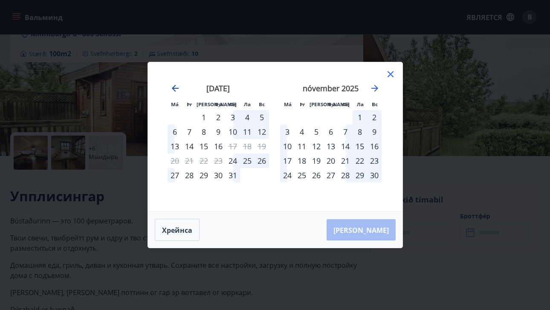
click at [174, 86] on icon "Перейдите назад, чтобы перейти к предыдущему месяцу." at bounding box center [175, 88] width 7 height 7
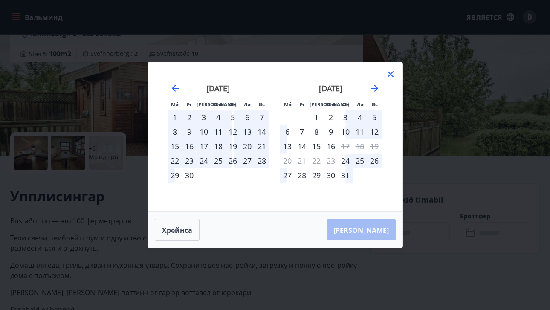
click at [346, 117] on div "3" at bounding box center [345, 117] width 14 height 14
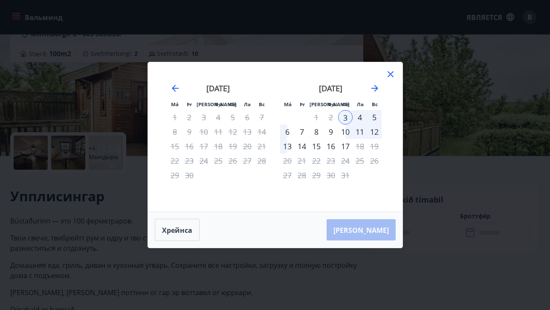
click at [373, 118] on font "5" at bounding box center [374, 117] width 4 height 10
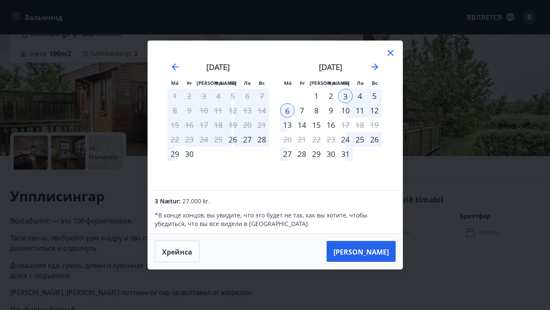
click at [372, 96] on font "5" at bounding box center [374, 96] width 4 height 10
click at [345, 94] on div "3" at bounding box center [345, 96] width 14 height 14
click at [355, 96] on div "4" at bounding box center [360, 96] width 14 height 14
click at [181, 253] on font "Хрейнса" at bounding box center [177, 251] width 30 height 9
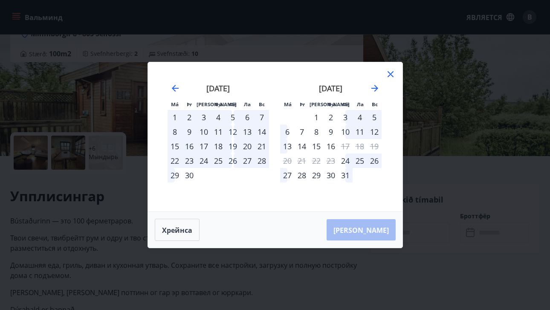
click at [345, 116] on div "3" at bounding box center [345, 117] width 14 height 14
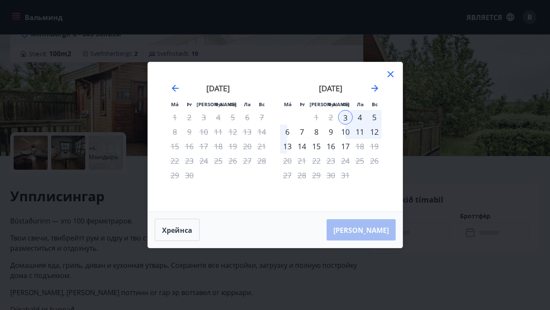
click at [373, 119] on font "5" at bounding box center [374, 117] width 4 height 10
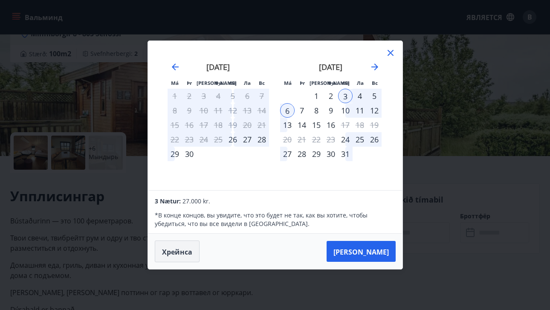
click at [178, 249] on font "Хрейнса" at bounding box center [177, 251] width 30 height 9
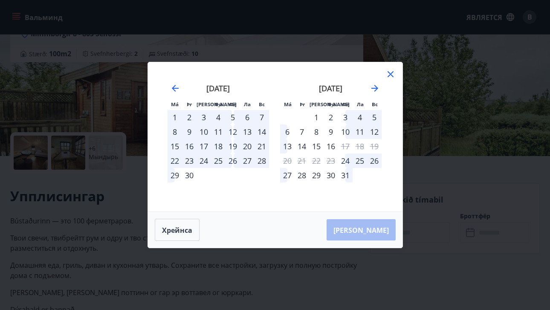
click at [360, 116] on font "4" at bounding box center [360, 117] width 4 height 10
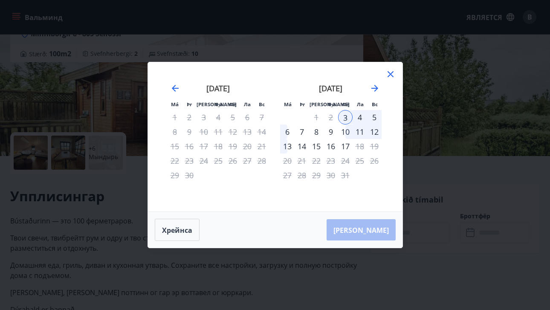
click at [289, 132] on div "6" at bounding box center [287, 131] width 14 height 14
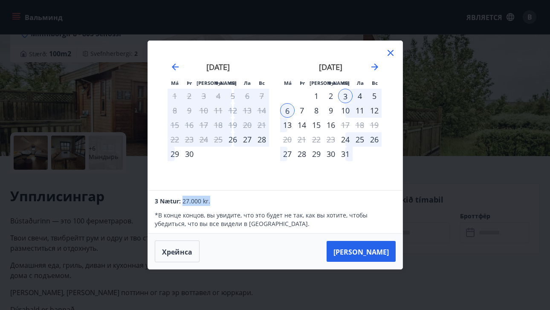
drag, startPoint x: 217, startPoint y: 201, endPoint x: 180, endPoint y: 202, distance: 36.2
click at [180, 202] on div "3 Nætur: 27.000 kr." at bounding box center [275, 201] width 240 height 10
click at [185, 255] on font "Хрейнса" at bounding box center [177, 251] width 30 height 9
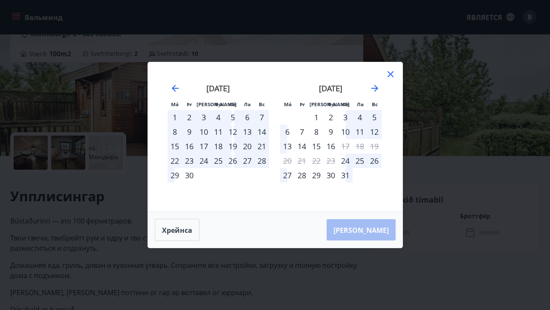
click at [347, 133] on div "10" at bounding box center [345, 131] width 14 height 14
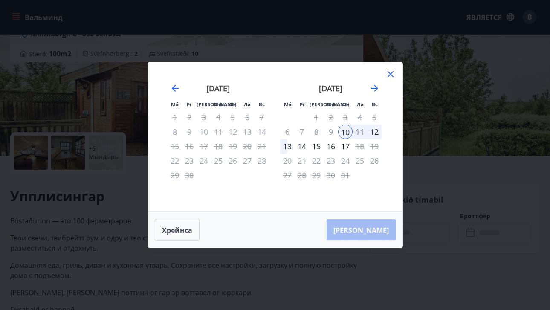
click at [376, 131] on font "12" at bounding box center [374, 132] width 9 height 10
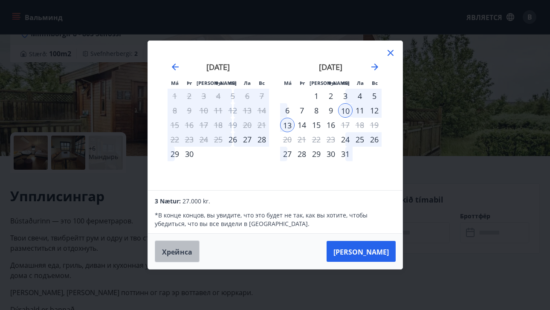
click at [188, 248] on font "Хрейнса" at bounding box center [177, 251] width 30 height 9
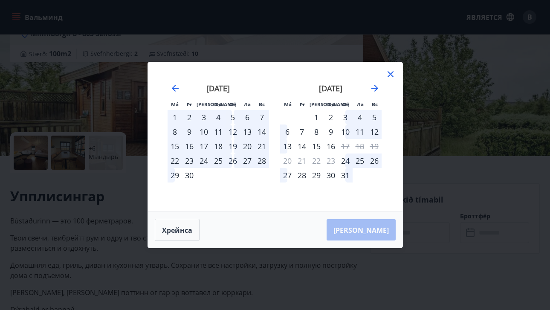
click at [372, 163] on font "26" at bounding box center [374, 161] width 9 height 10
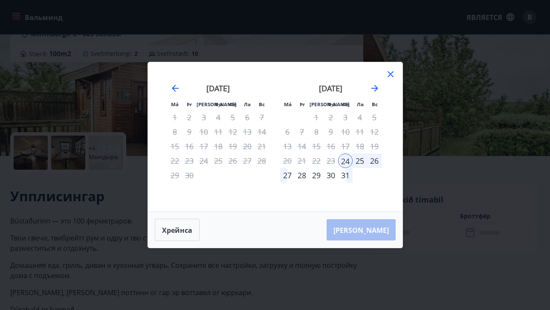
click at [372, 161] on font "26" at bounding box center [374, 161] width 9 height 10
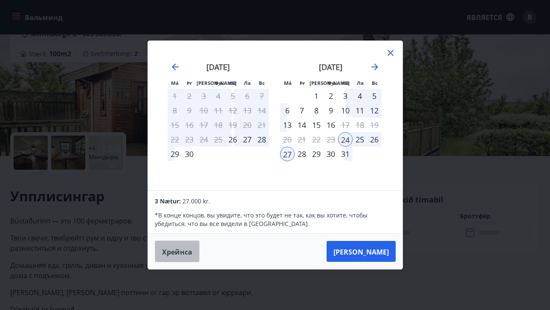
click at [179, 245] on button "Хрейнса" at bounding box center [177, 251] width 45 height 22
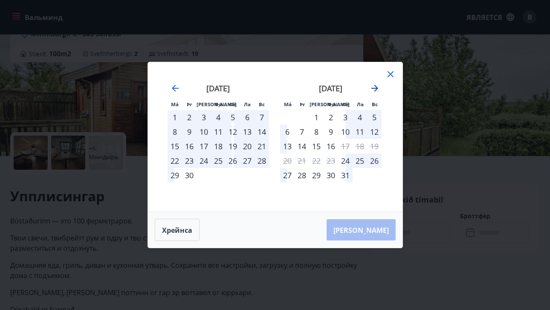
click at [378, 88] on icon "Перейдите вперед, чтобы перейти к следующему месяцу." at bounding box center [374, 88] width 7 height 7
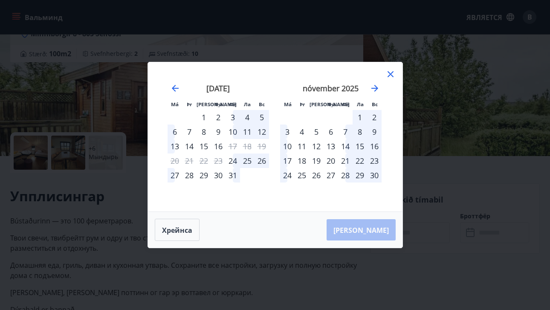
click at [360, 119] on div "1" at bounding box center [360, 117] width 14 height 14
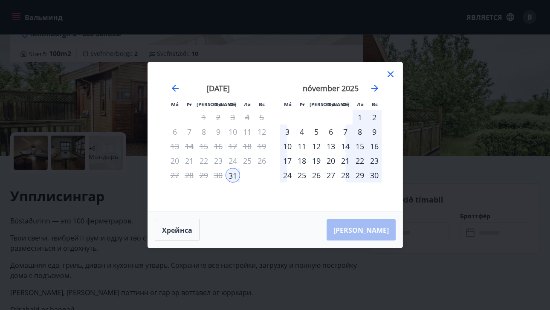
click at [372, 116] on div "2" at bounding box center [374, 117] width 14 height 14
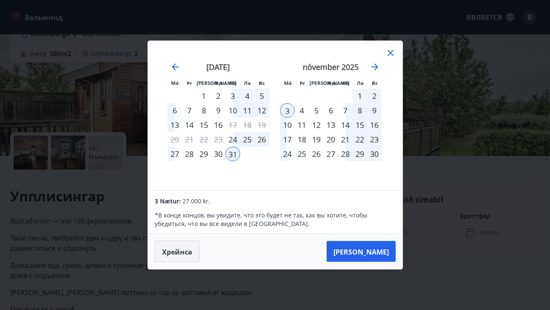
click at [181, 248] on font "Хрейнса" at bounding box center [177, 251] width 30 height 9
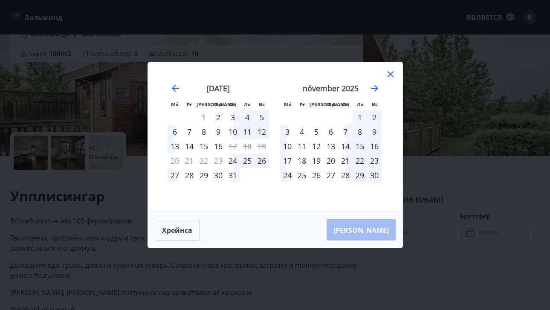
click at [346, 130] on div "7" at bounding box center [345, 131] width 14 height 14
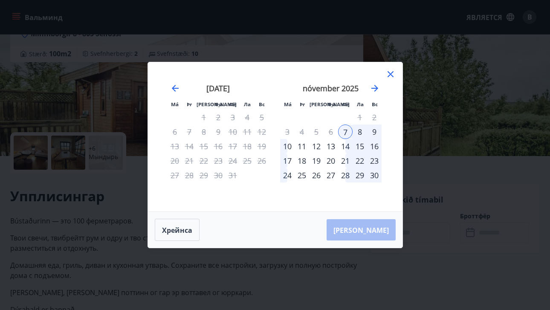
click at [291, 147] on div "10" at bounding box center [287, 146] width 14 height 14
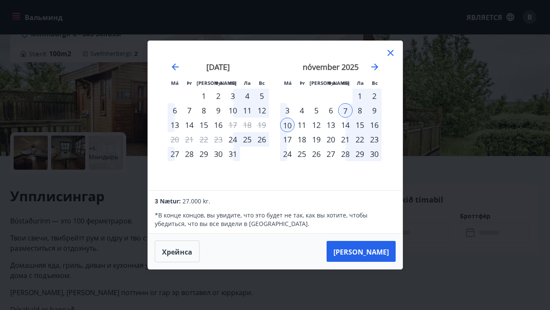
click at [362, 110] on div "8" at bounding box center [360, 110] width 14 height 14
click at [378, 110] on div "9" at bounding box center [374, 110] width 14 height 14
click at [330, 108] on div "6" at bounding box center [331, 110] width 14 height 14
click at [177, 245] on button "Хрейнса" at bounding box center [177, 251] width 45 height 22
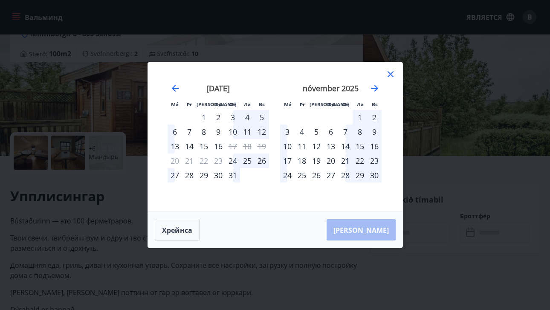
click at [316, 131] on div "5" at bounding box center [316, 131] width 14 height 14
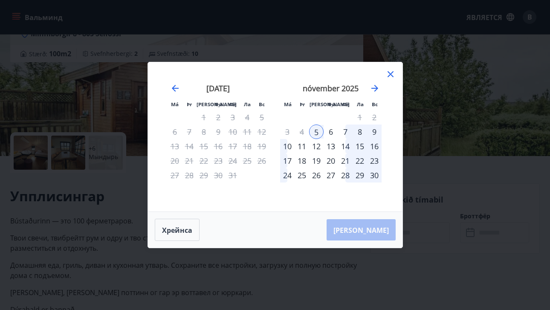
click at [347, 132] on div "7" at bounding box center [345, 131] width 14 height 14
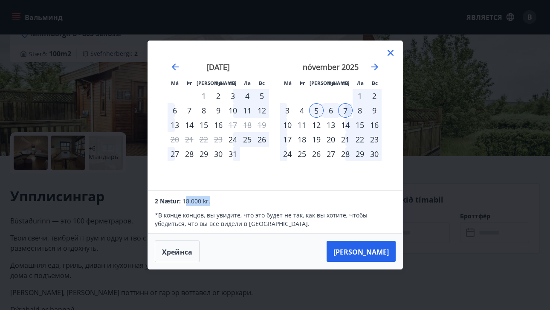
drag, startPoint x: 230, startPoint y: 196, endPoint x: 187, endPoint y: 197, distance: 43.5
click at [187, 197] on div "2 Nætur: 18.000 kr." at bounding box center [275, 201] width 240 height 10
click at [176, 245] on button "Хрейнса" at bounding box center [177, 251] width 45 height 22
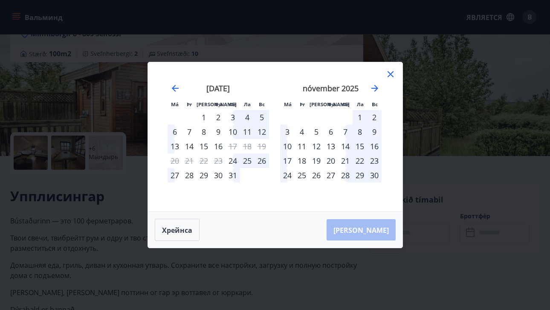
click at [347, 132] on div "7" at bounding box center [345, 131] width 14 height 14
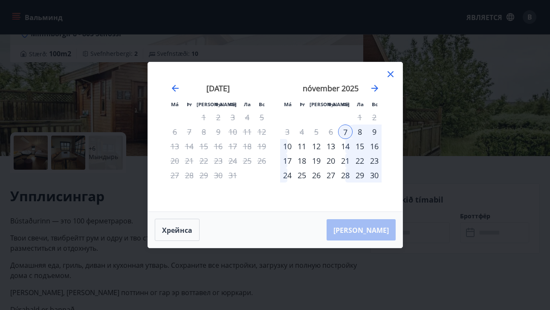
click at [290, 147] on div "10" at bounding box center [287, 146] width 14 height 14
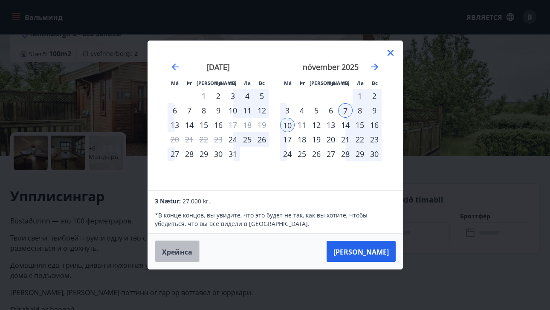
click at [178, 250] on font "Хрейнса" at bounding box center [177, 251] width 30 height 9
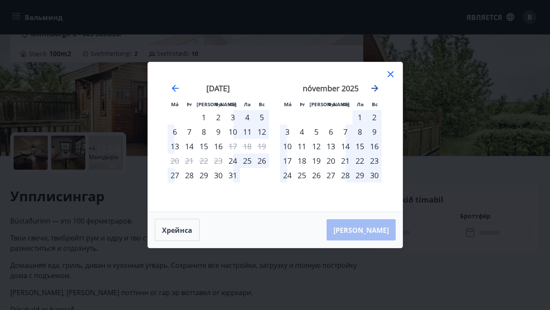
click at [375, 85] on icon "Перейдите вперед, чтобы перейти к следующему месяцу." at bounding box center [375, 88] width 10 height 10
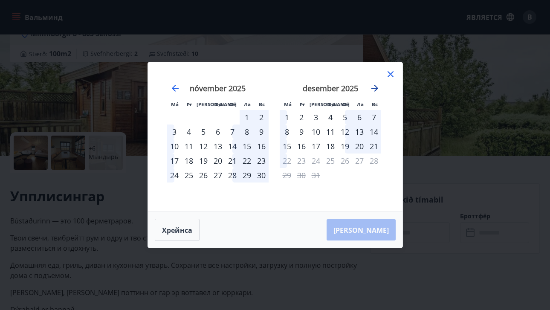
click at [375, 85] on icon "Перейдите вперед, чтобы перейти к следующему месяцу." at bounding box center [374, 88] width 7 height 7
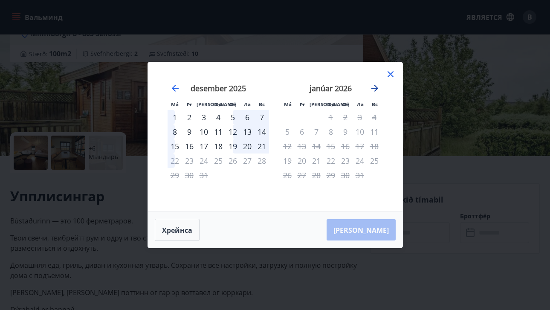
click at [375, 85] on icon "Перейдите вперед, чтобы перейти к следующему месяцу." at bounding box center [375, 88] width 10 height 10
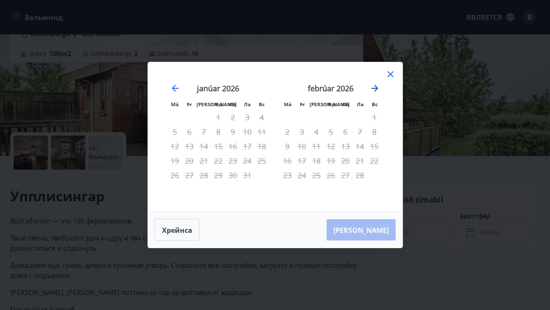
click at [375, 84] on icon "Перейдите вперед, чтобы перейти к следующему месяцу." at bounding box center [375, 88] width 10 height 10
click at [234, 157] on div "20" at bounding box center [233, 160] width 14 height 14
click at [174, 88] on icon "Перейдите назад, чтобы перейти к предыдущему месяцу." at bounding box center [175, 88] width 7 height 7
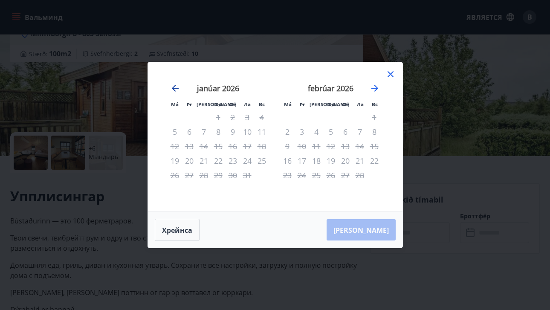
click at [174, 88] on icon "Перейдите назад, чтобы перейти к предыдущему месяцу." at bounding box center [175, 88] width 7 height 7
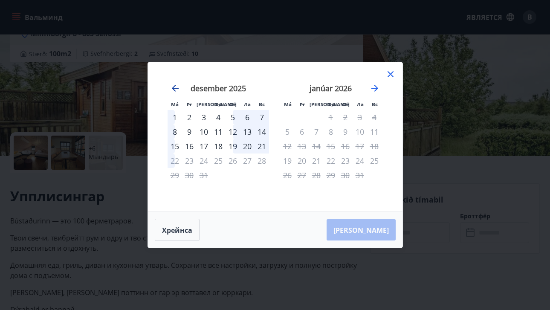
click at [175, 88] on icon "Перейдите назад, чтобы перейти к предыдущему месяцу." at bounding box center [175, 88] width 7 height 7
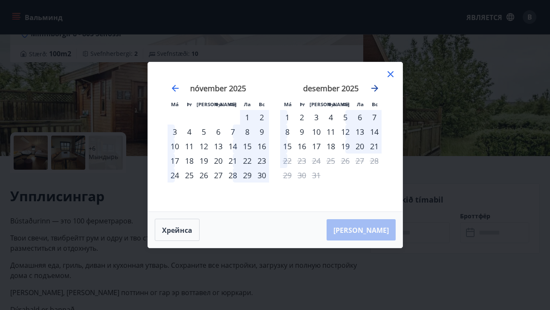
click at [376, 84] on icon "Перейдите вперед, чтобы перейти к следующему месяцу." at bounding box center [375, 88] width 10 height 10
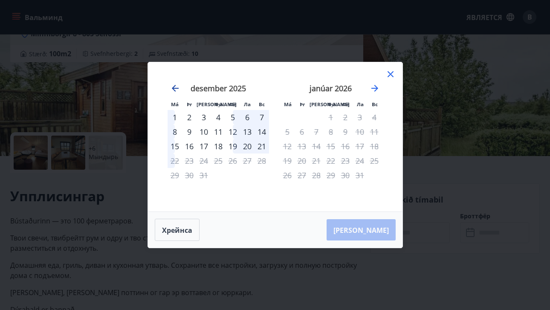
click at [177, 88] on icon "Перейдите назад, чтобы перейти к предыдущему месяцу." at bounding box center [175, 88] width 7 height 7
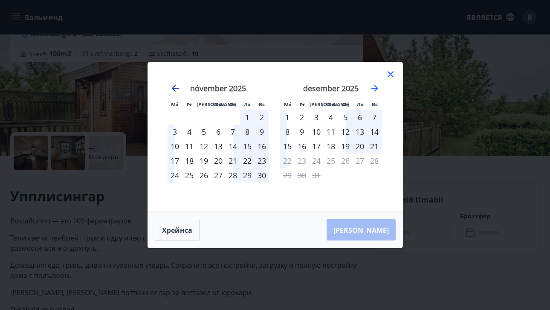
click at [177, 89] on icon "Перейдите назад, чтобы перейти к предыдущему месяцу." at bounding box center [175, 88] width 10 height 10
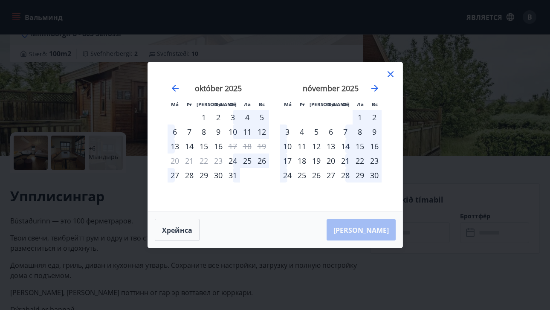
click at [187, 130] on div "7" at bounding box center [189, 131] width 14 height 14
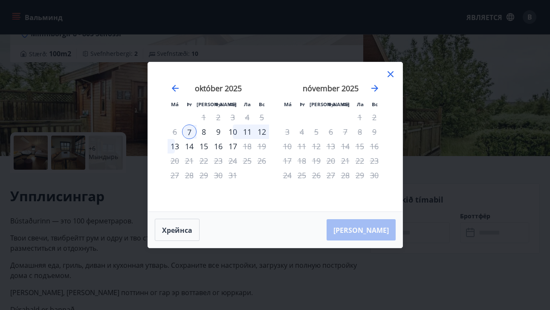
click at [203, 130] on div "8" at bounding box center [204, 131] width 14 height 14
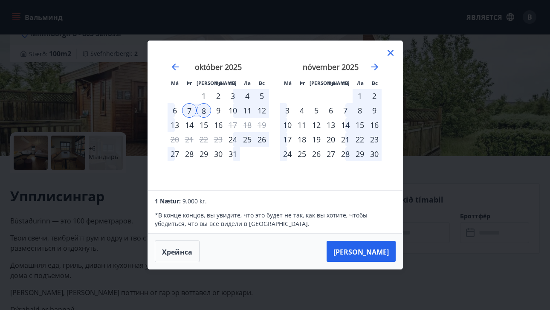
click at [170, 113] on div "6" at bounding box center [175, 110] width 14 height 14
click at [202, 110] on div "8" at bounding box center [204, 110] width 14 height 14
click at [234, 95] on div "3" at bounding box center [233, 96] width 14 height 14
click at [260, 95] on div "5" at bounding box center [262, 96] width 14 height 14
click at [262, 96] on div "5" at bounding box center [262, 96] width 14 height 14
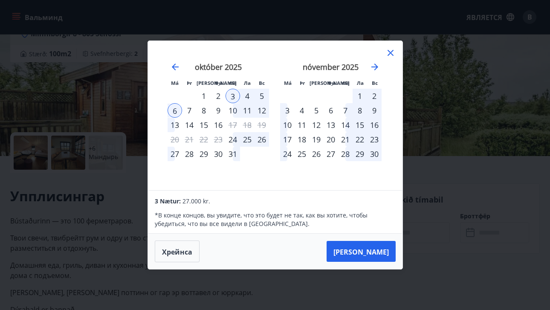
click at [192, 110] on div "7" at bounding box center [189, 110] width 14 height 14
click at [206, 110] on div "8" at bounding box center [204, 110] width 14 height 14
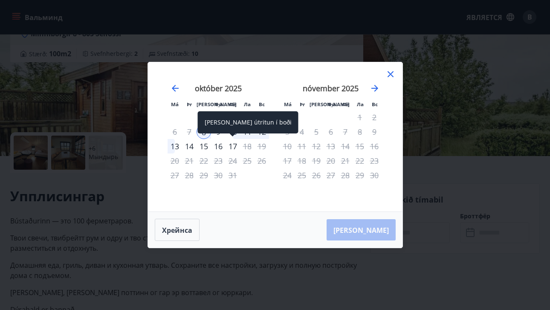
click at [229, 142] on div "17" at bounding box center [233, 146] width 14 height 14
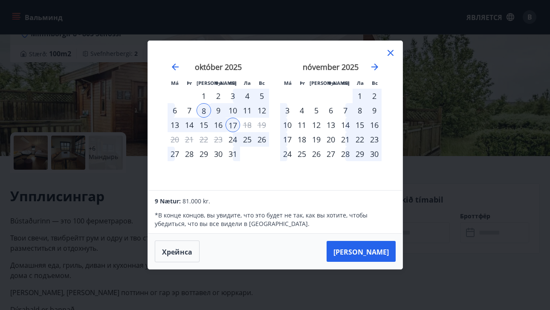
click at [387, 52] on icon at bounding box center [390, 53] width 10 height 10
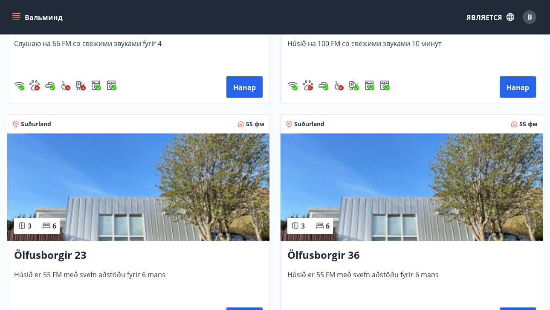
click at [361, 191] on img at bounding box center [412, 186] width 262 height 107
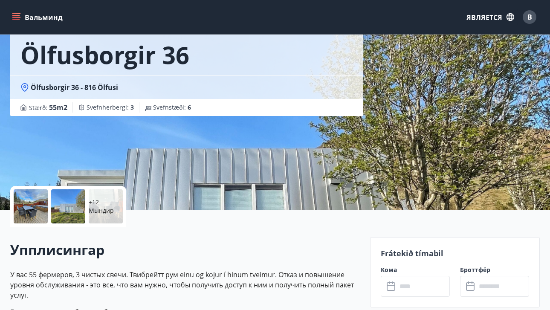
scroll to position [69, 0]
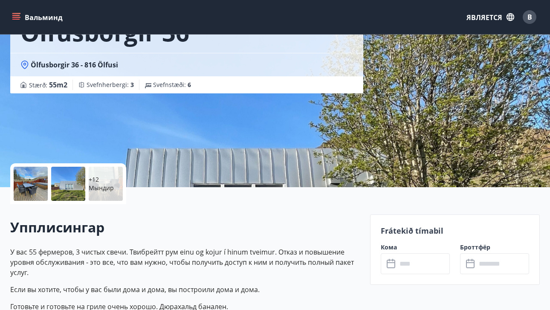
click at [64, 183] on div at bounding box center [68, 184] width 34 height 34
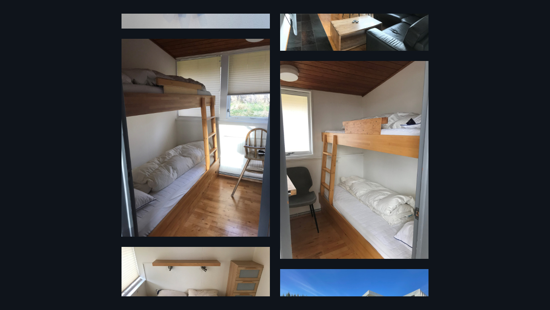
scroll to position [1270, 0]
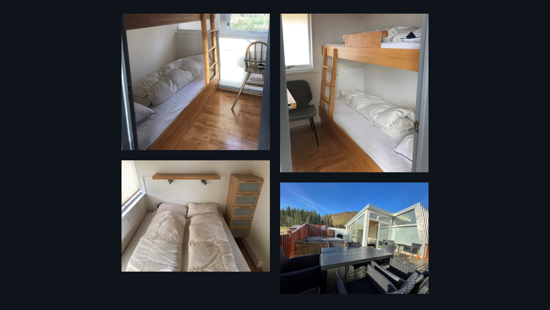
click at [468, 152] on div "18 Мындир" at bounding box center [275, 155] width 550 height 283
click at [469, 150] on div "18 Мындир" at bounding box center [275, 155] width 550 height 283
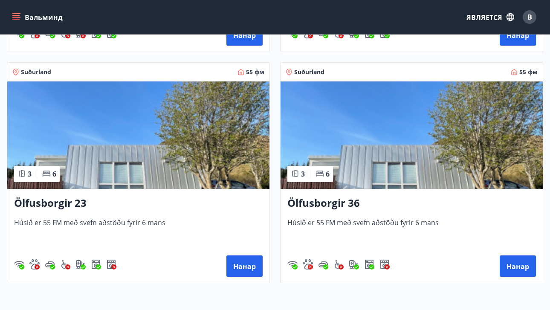
click at [156, 143] on img at bounding box center [138, 134] width 262 height 107
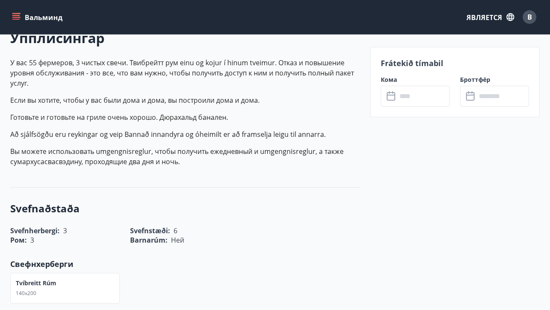
scroll to position [279, 0]
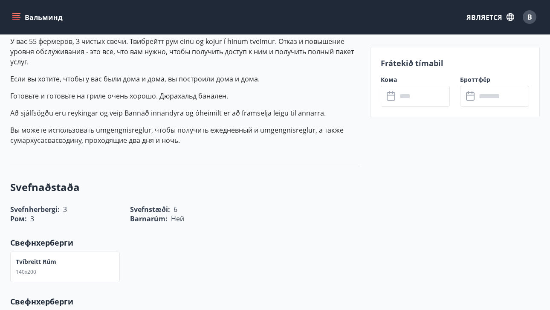
click at [405, 101] on input "text" at bounding box center [423, 96] width 53 height 21
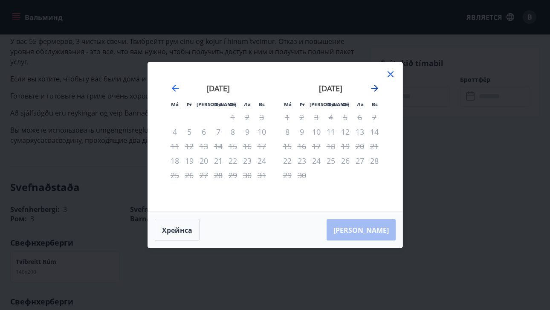
click at [372, 90] on icon "Перейдите вперед, чтобы перейти к следующему месяцу." at bounding box center [375, 88] width 10 height 10
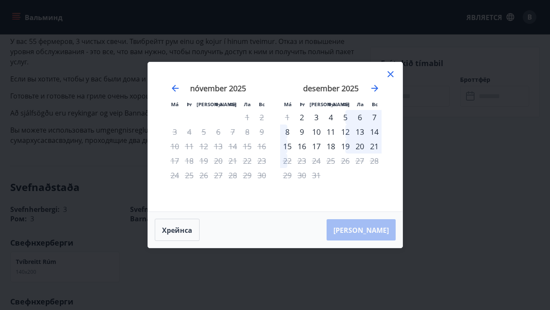
click at [333, 131] on div "11" at bounding box center [331, 131] width 14 height 14
click at [350, 132] on div "12" at bounding box center [345, 131] width 14 height 14
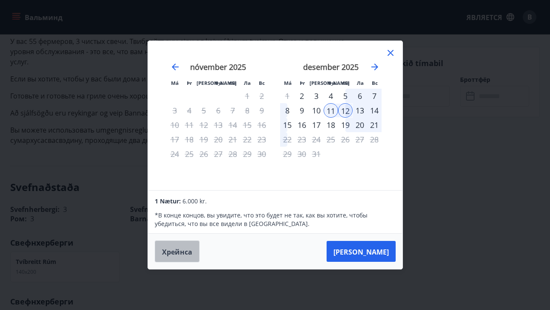
click at [185, 252] on font "Хрейнса" at bounding box center [177, 251] width 30 height 9
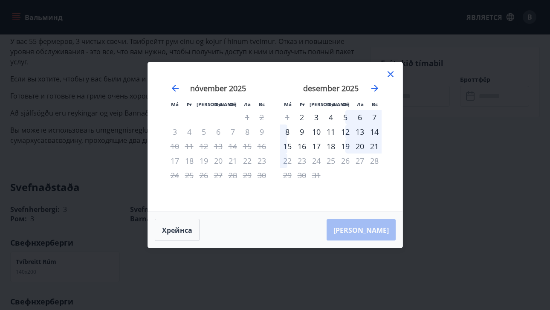
click at [345, 131] on div "12" at bounding box center [345, 131] width 14 height 14
click at [374, 130] on div "14" at bounding box center [374, 131] width 14 height 14
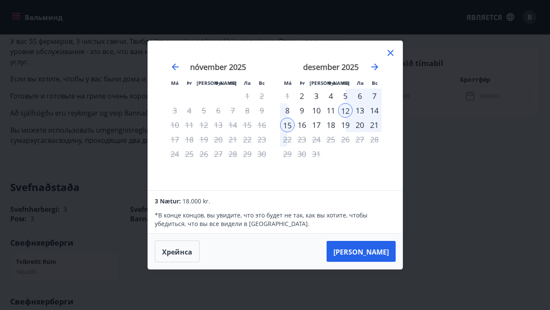
click at [392, 53] on icon at bounding box center [390, 53] width 10 height 10
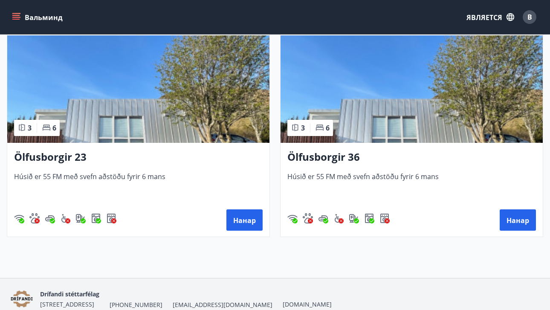
click at [351, 89] on img at bounding box center [412, 88] width 262 height 107
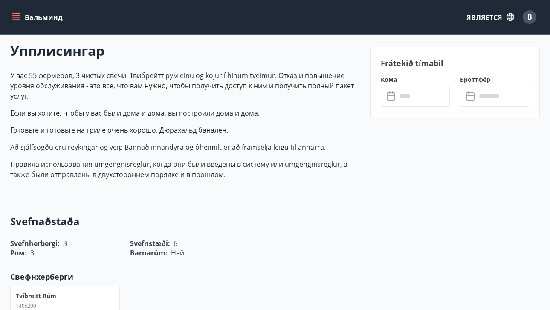
scroll to position [290, 0]
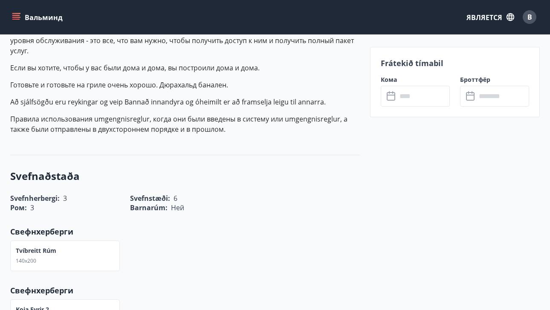
click at [399, 91] on input "text" at bounding box center [423, 96] width 53 height 21
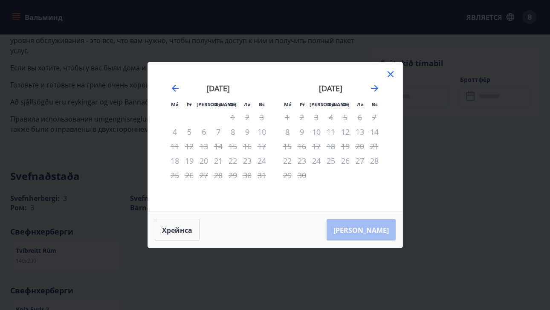
click at [369, 91] on div "сентябрь 2025 г." at bounding box center [330, 91] width 101 height 38
click at [371, 90] on icon "Перейдите вперед, чтобы перейти к следующему месяцу." at bounding box center [375, 88] width 10 height 10
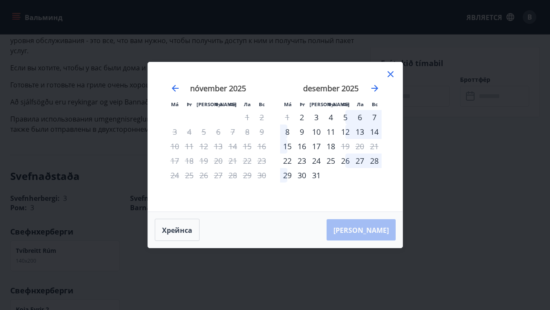
click at [342, 129] on div "12" at bounding box center [345, 131] width 14 height 14
click at [376, 130] on div "14" at bounding box center [374, 131] width 14 height 14
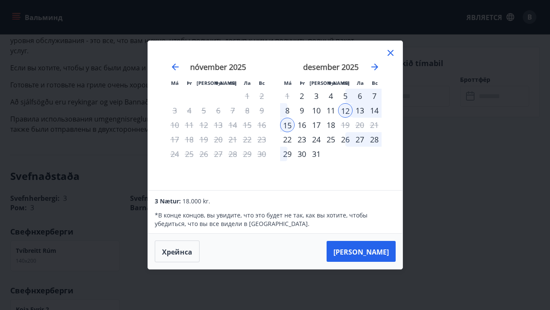
click at [388, 48] on icon at bounding box center [390, 53] width 10 height 10
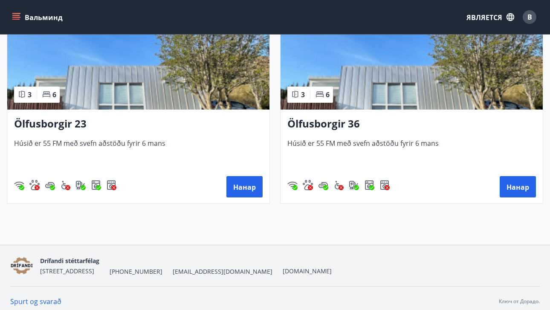
scroll to position [674, 0]
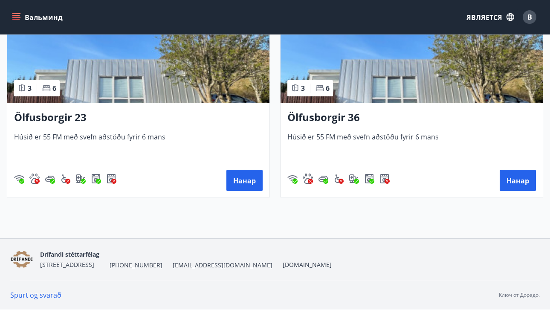
click at [395, 65] on img at bounding box center [412, 49] width 262 height 107
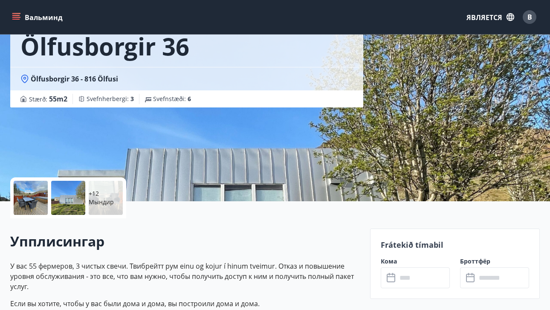
scroll to position [57, 0]
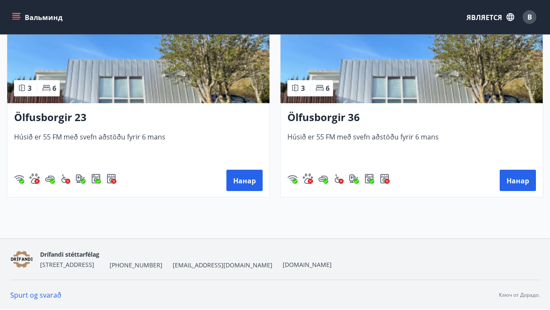
click at [159, 82] on img at bounding box center [138, 49] width 262 height 107
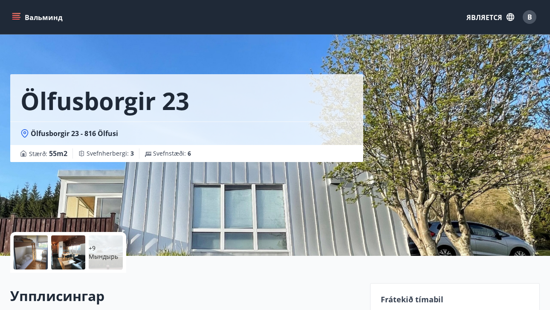
click at [37, 249] on div at bounding box center [31, 252] width 34 height 34
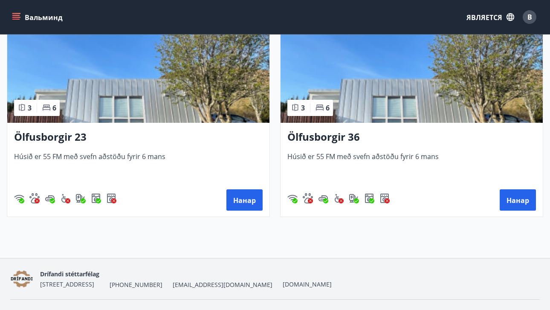
scroll to position [674, 0]
